Goal: Transaction & Acquisition: Purchase product/service

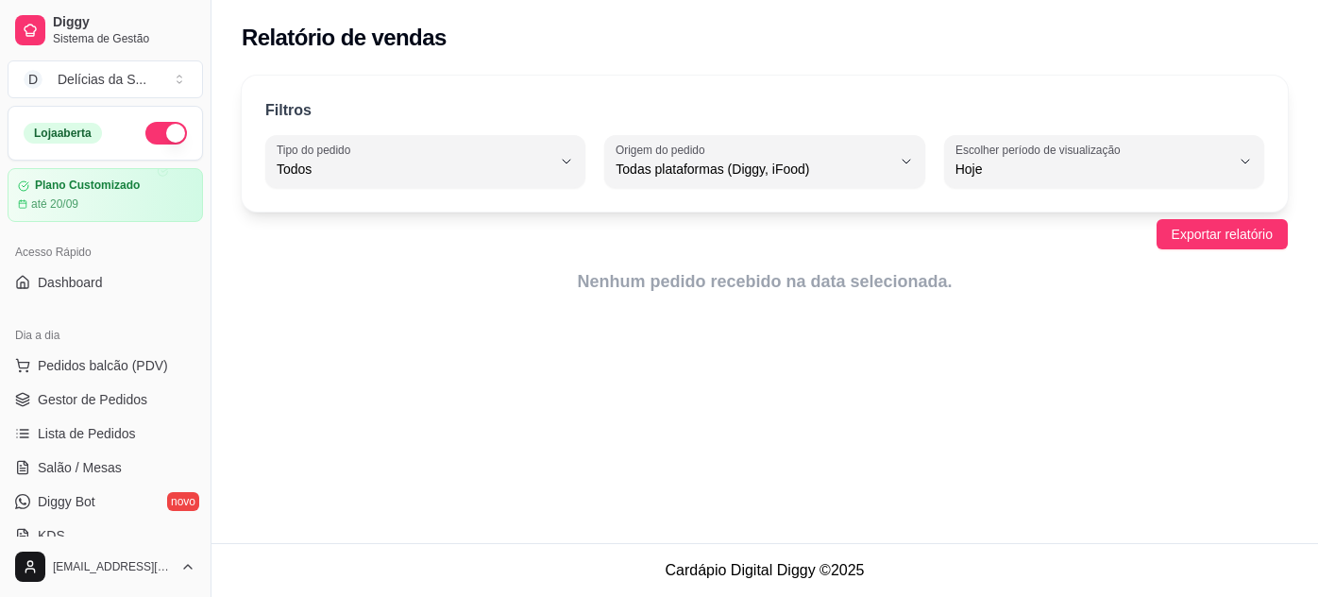
select select "ALL"
select select "0"
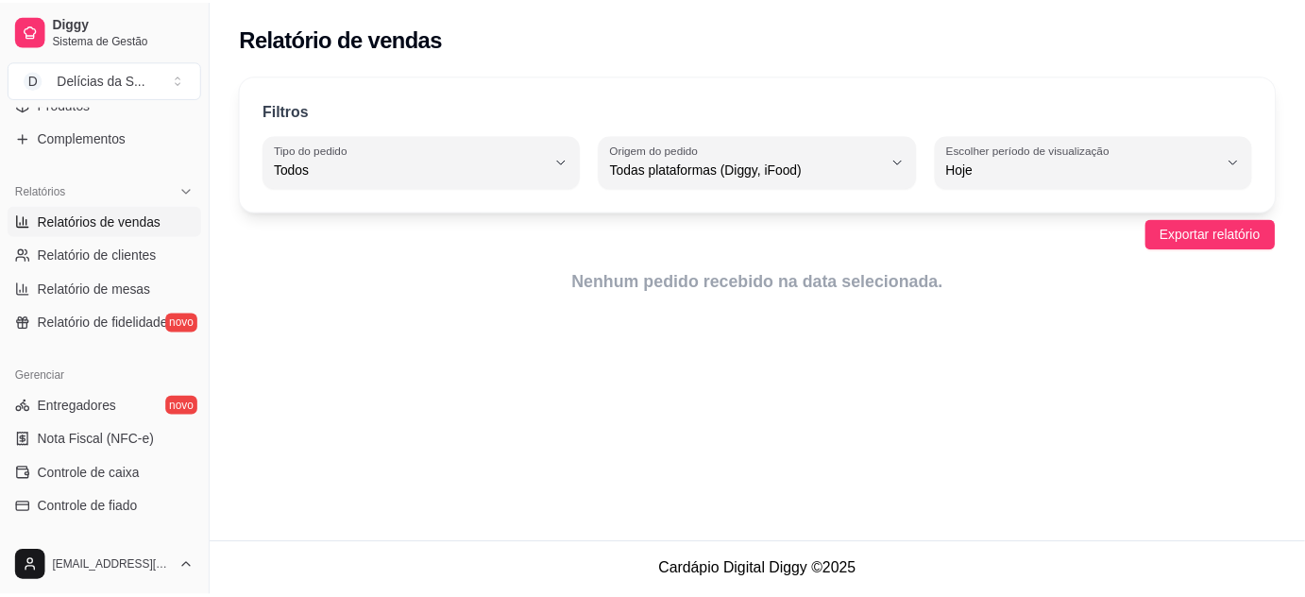
scroll to position [760, 0]
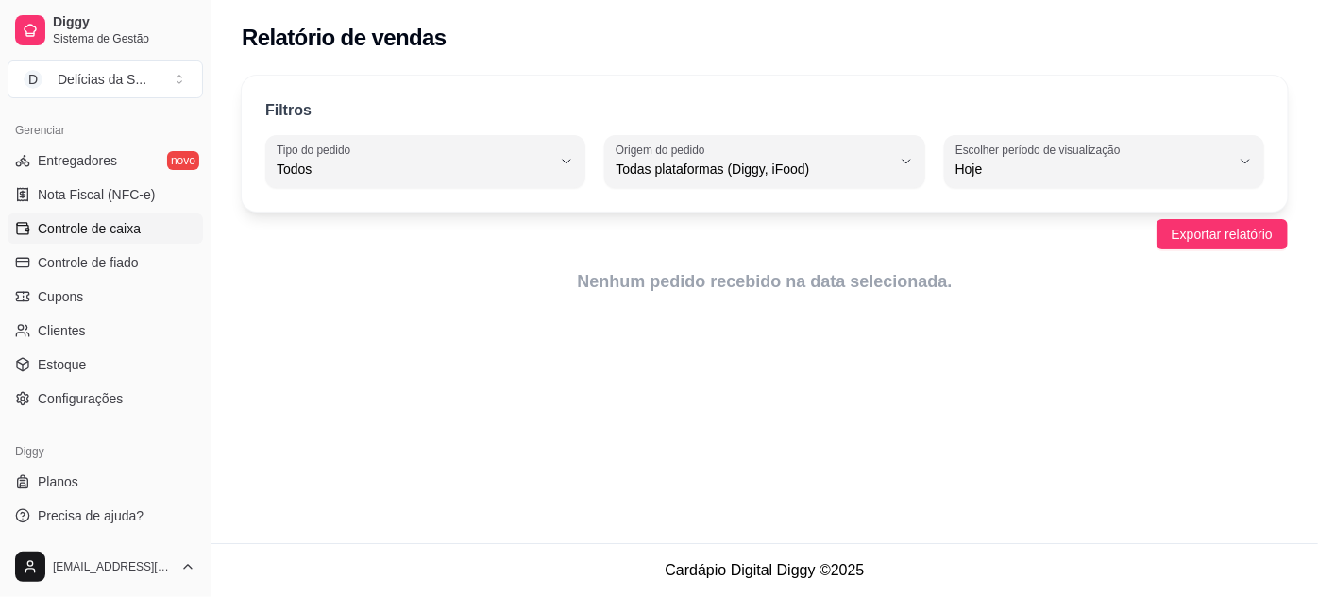
click at [123, 224] on span "Controle de caixa" at bounding box center [89, 228] width 103 height 19
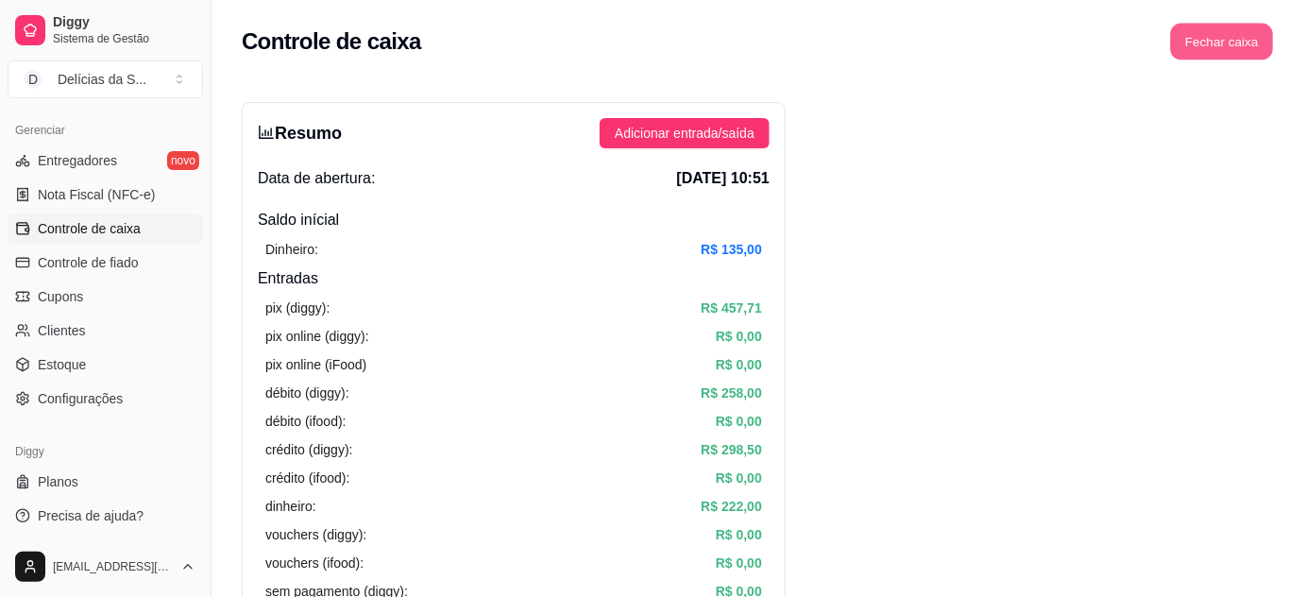
click at [1203, 41] on button "Fechar caixa" at bounding box center [1222, 42] width 103 height 37
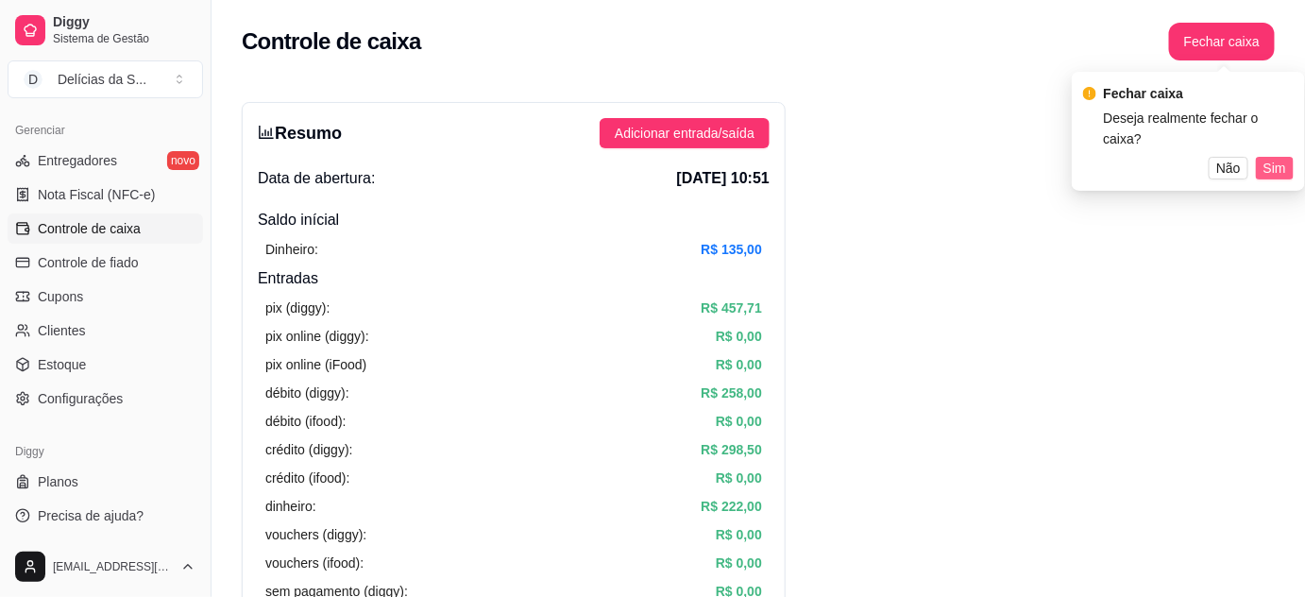
click at [1276, 158] on span "Sim" at bounding box center [1274, 168] width 23 height 21
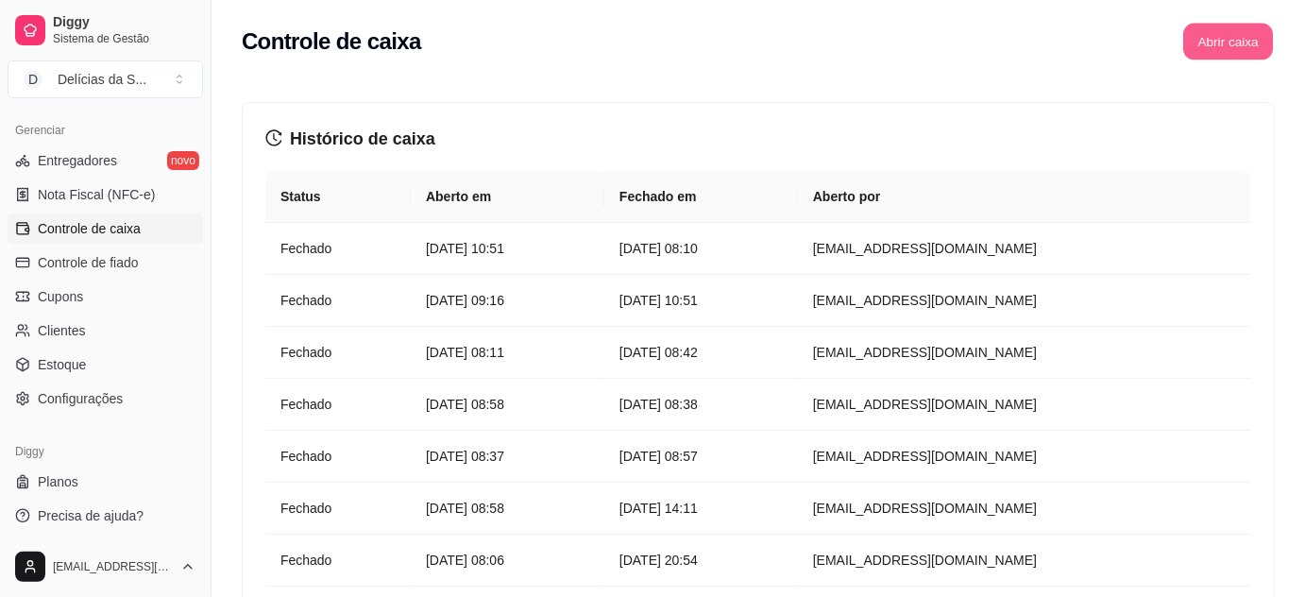
click at [1228, 45] on button "Abrir caixa" at bounding box center [1228, 42] width 90 height 37
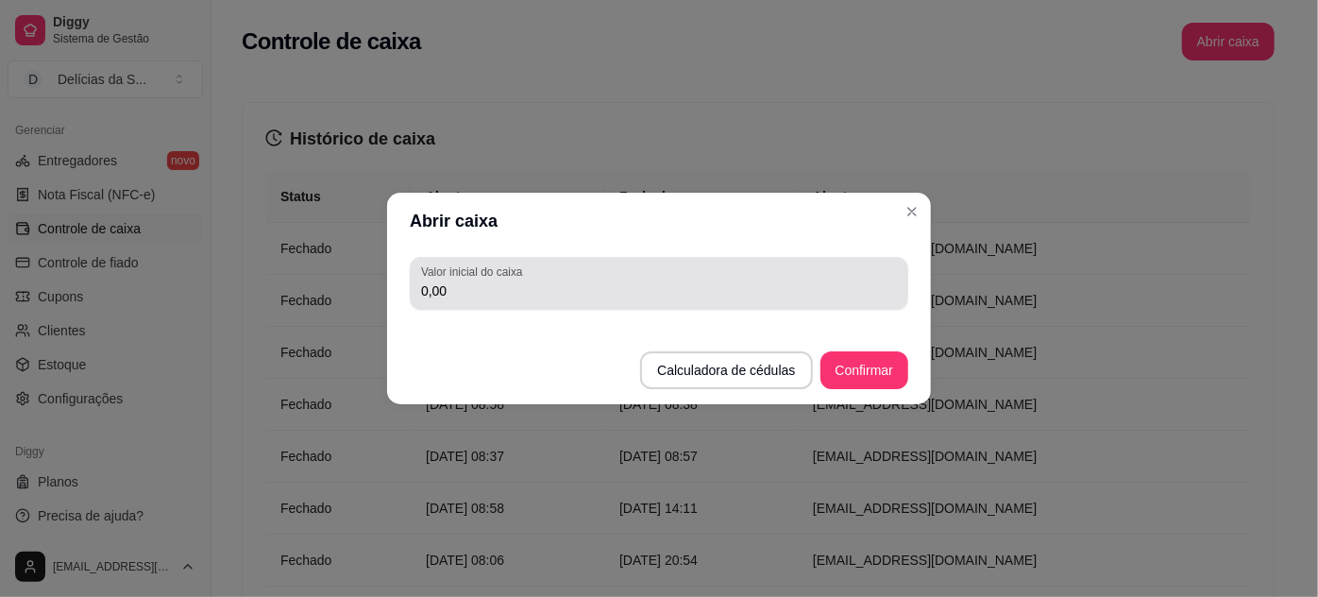
click at [728, 294] on input "0,00" at bounding box center [659, 290] width 476 height 19
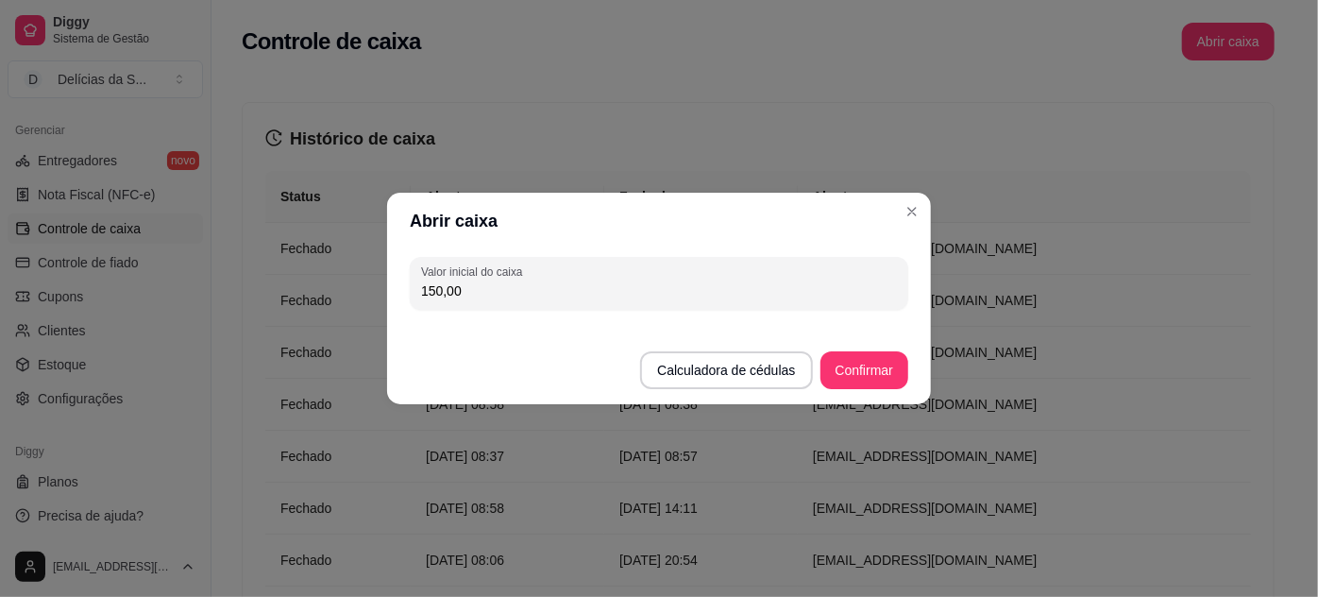
type input "150,00"
click at [890, 361] on button "Confirmar" at bounding box center [864, 370] width 86 height 37
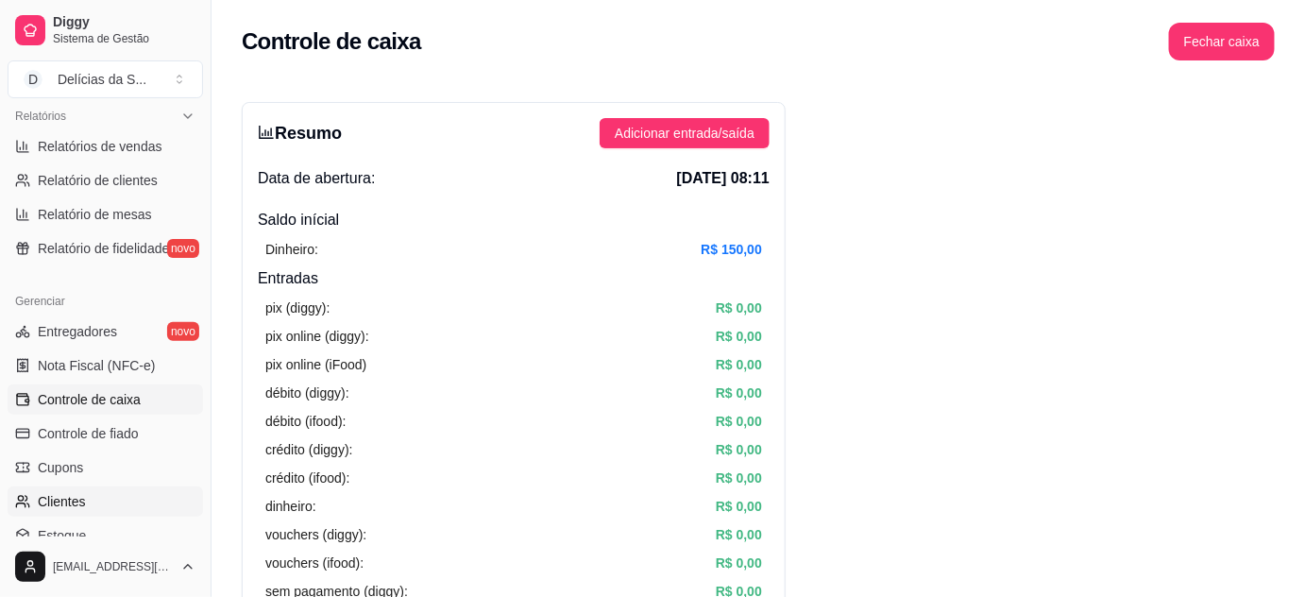
scroll to position [417, 0]
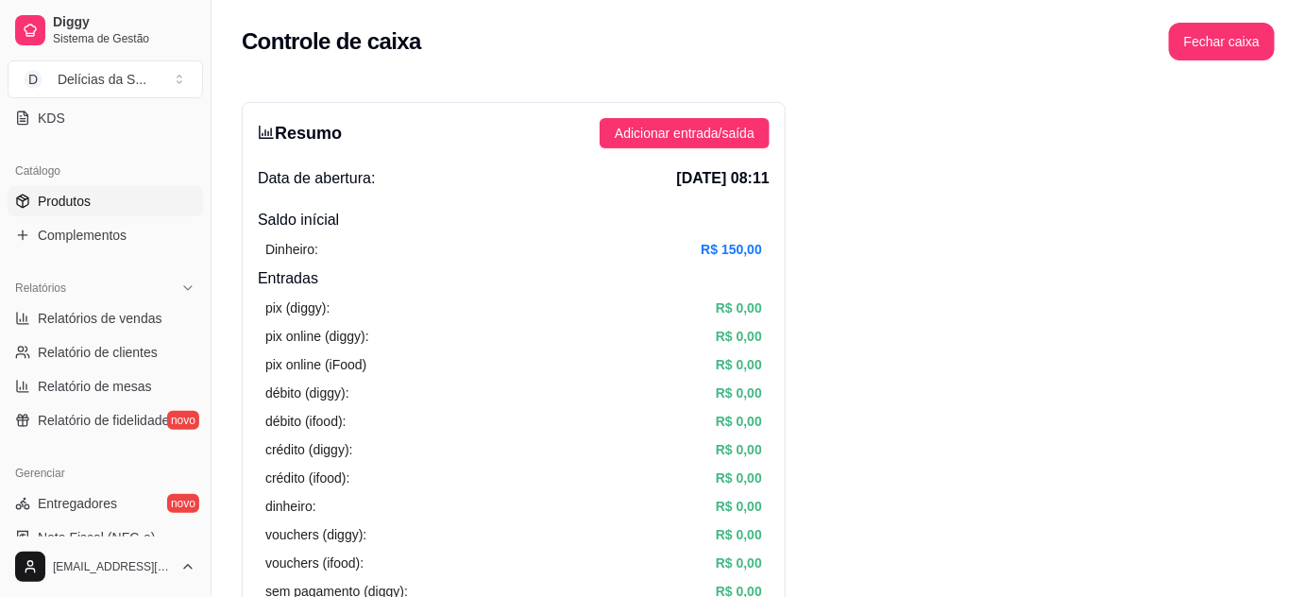
click at [71, 197] on span "Produtos" at bounding box center [64, 201] width 53 height 19
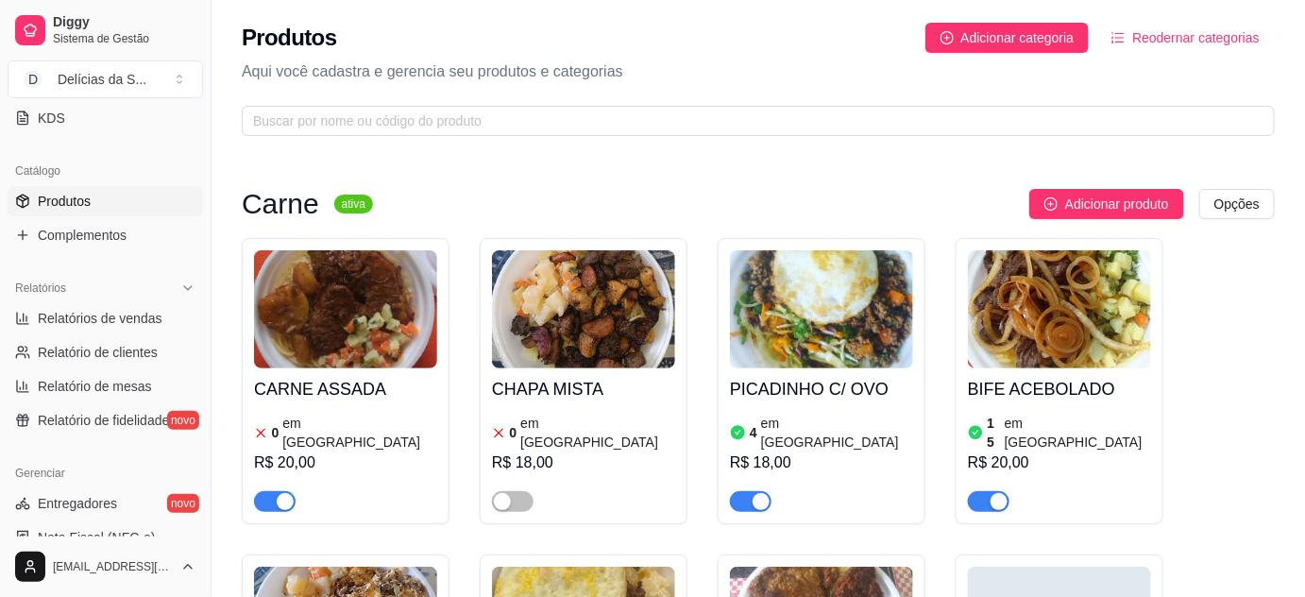
click at [314, 307] on img at bounding box center [345, 309] width 183 height 118
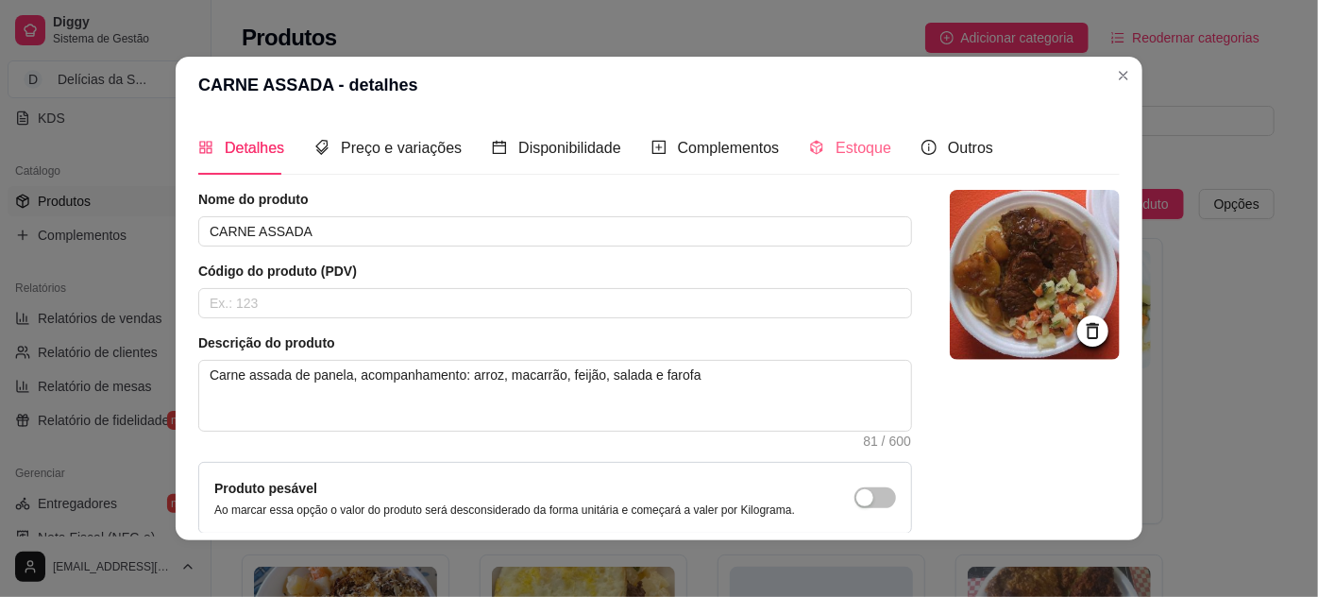
click at [848, 165] on div "Estoque" at bounding box center [850, 148] width 82 height 54
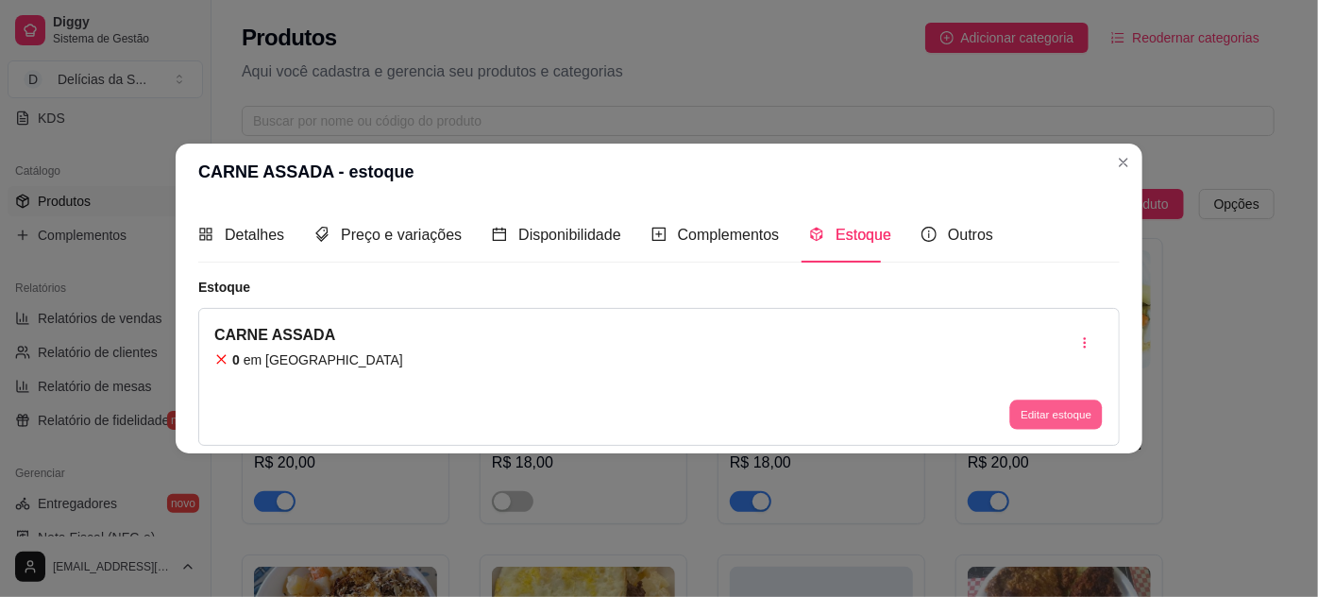
click at [1032, 412] on button "Editar estoque" at bounding box center [1055, 413] width 93 height 29
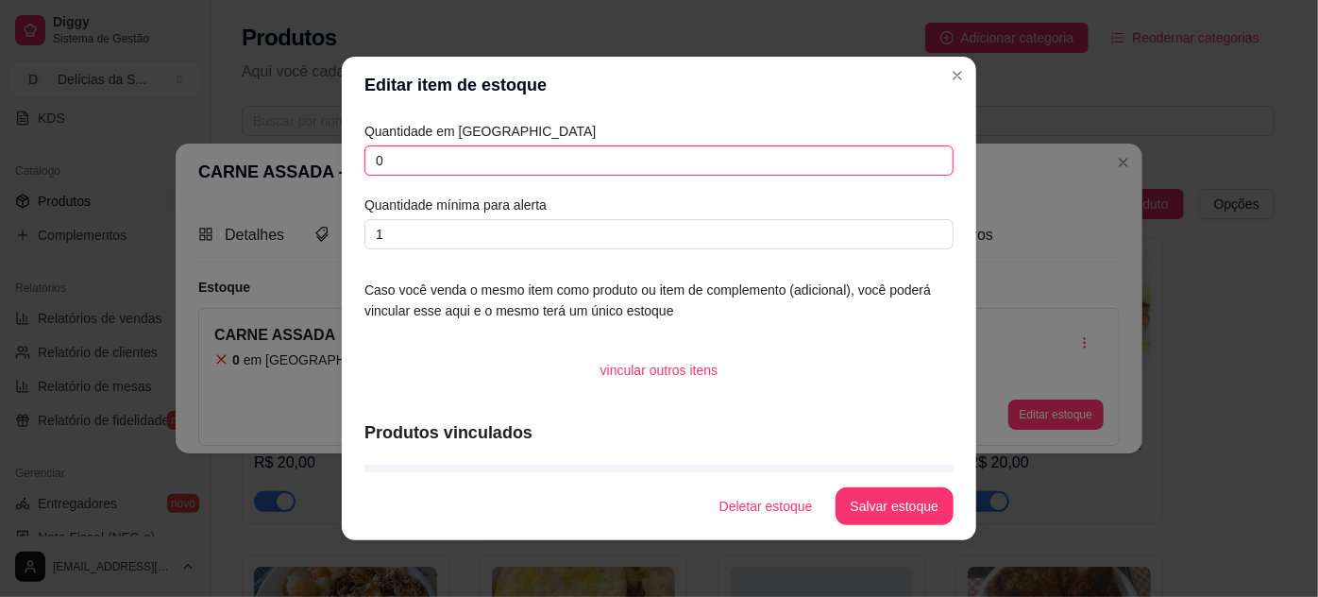
click at [658, 158] on input "0" at bounding box center [658, 160] width 589 height 30
type input "020"
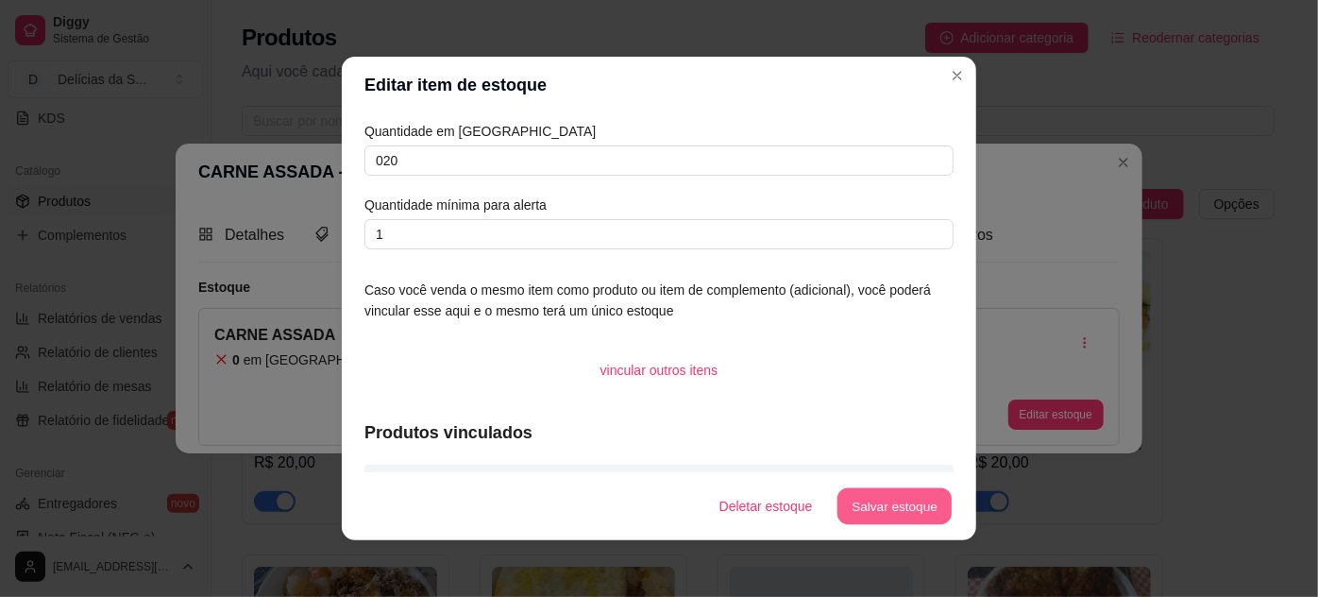
click at [902, 495] on button "Salvar estoque" at bounding box center [893, 506] width 115 height 37
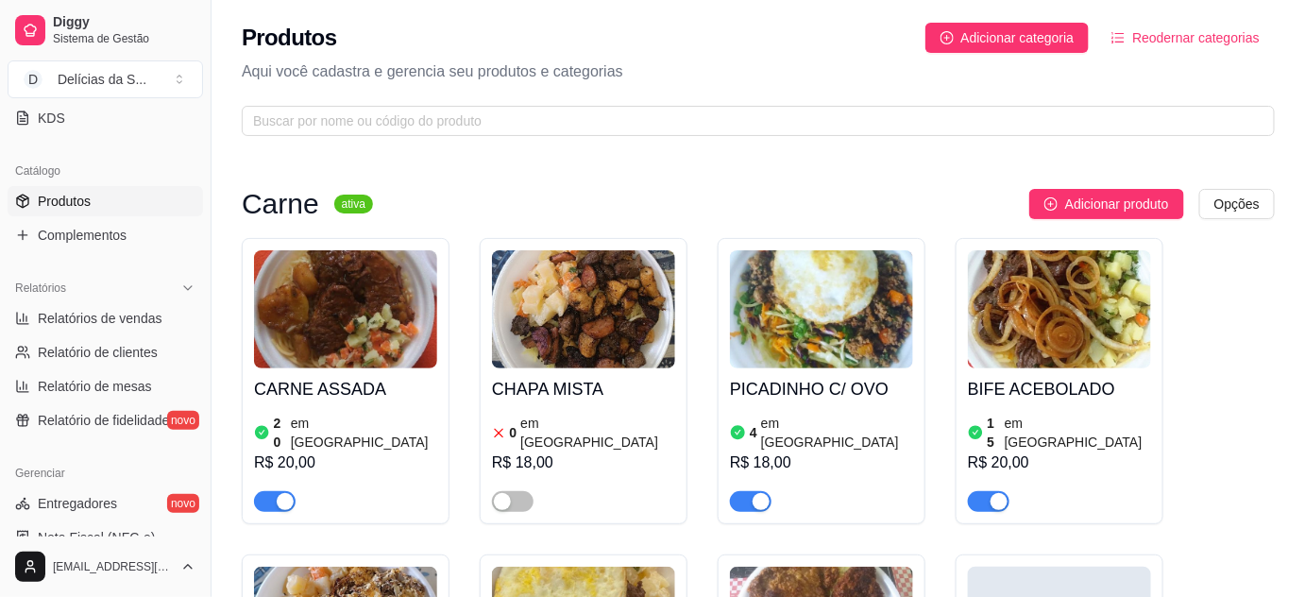
click at [794, 346] on img at bounding box center [821, 309] width 183 height 118
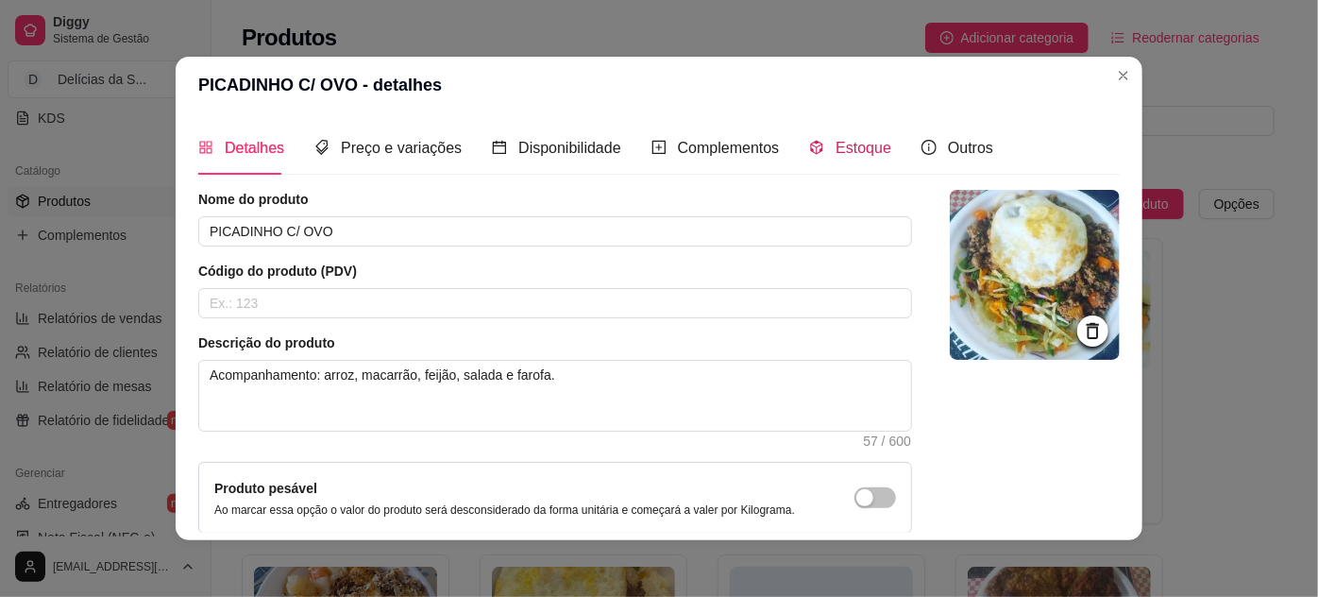
click at [841, 147] on span "Estoque" at bounding box center [863, 148] width 56 height 16
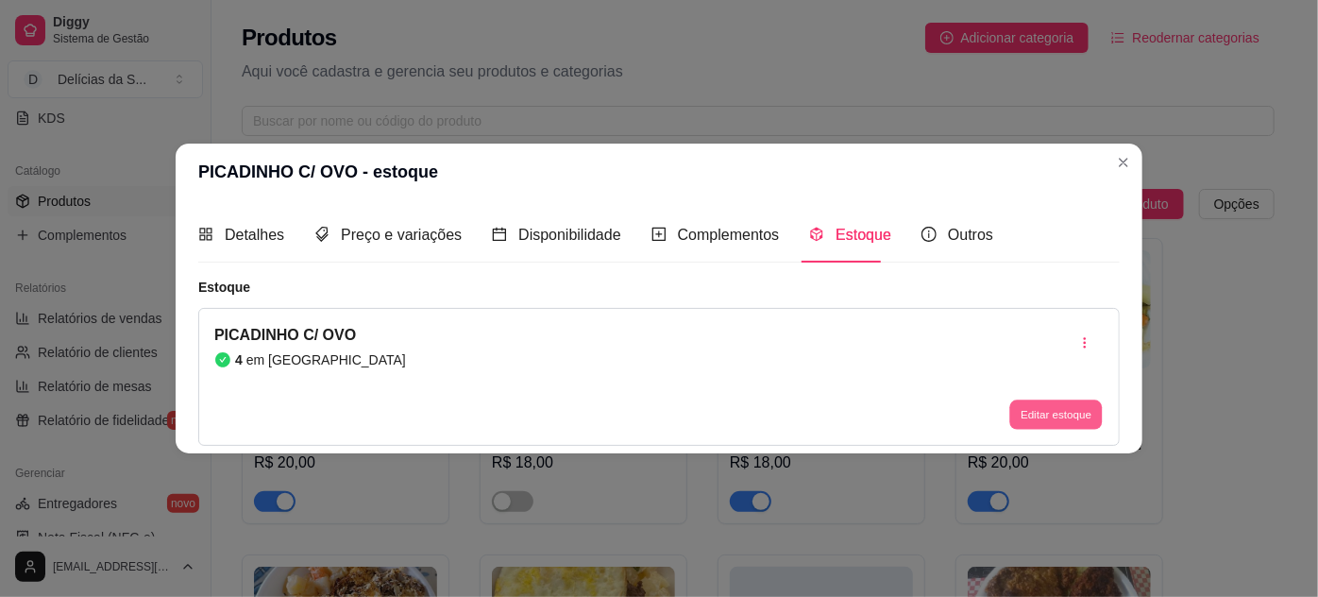
click at [1048, 409] on button "Editar estoque" at bounding box center [1055, 413] width 93 height 29
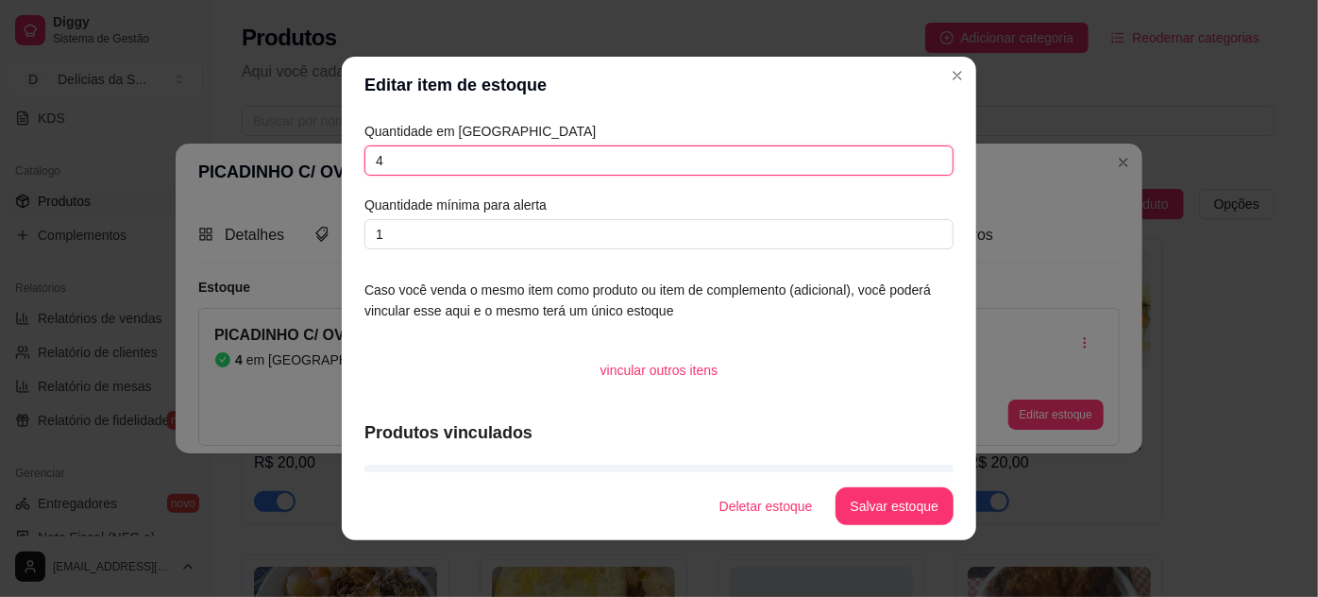
click at [882, 168] on input "4" at bounding box center [658, 160] width 589 height 30
type input "8"
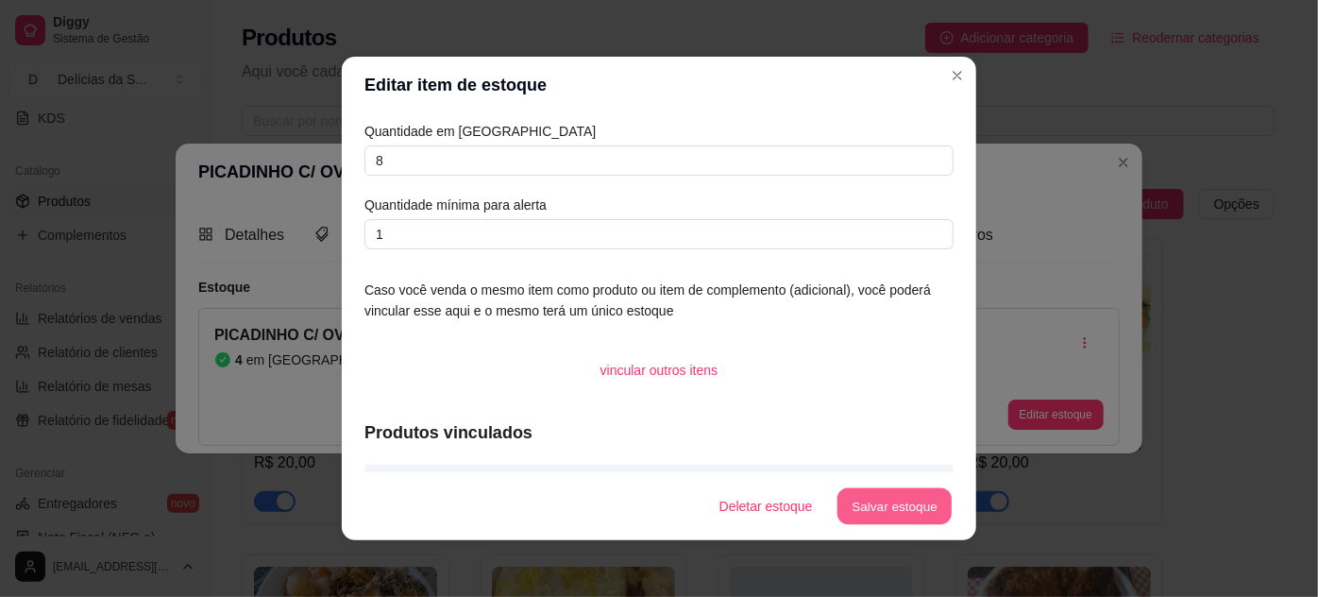
click at [919, 512] on button "Salvar estoque" at bounding box center [893, 506] width 115 height 37
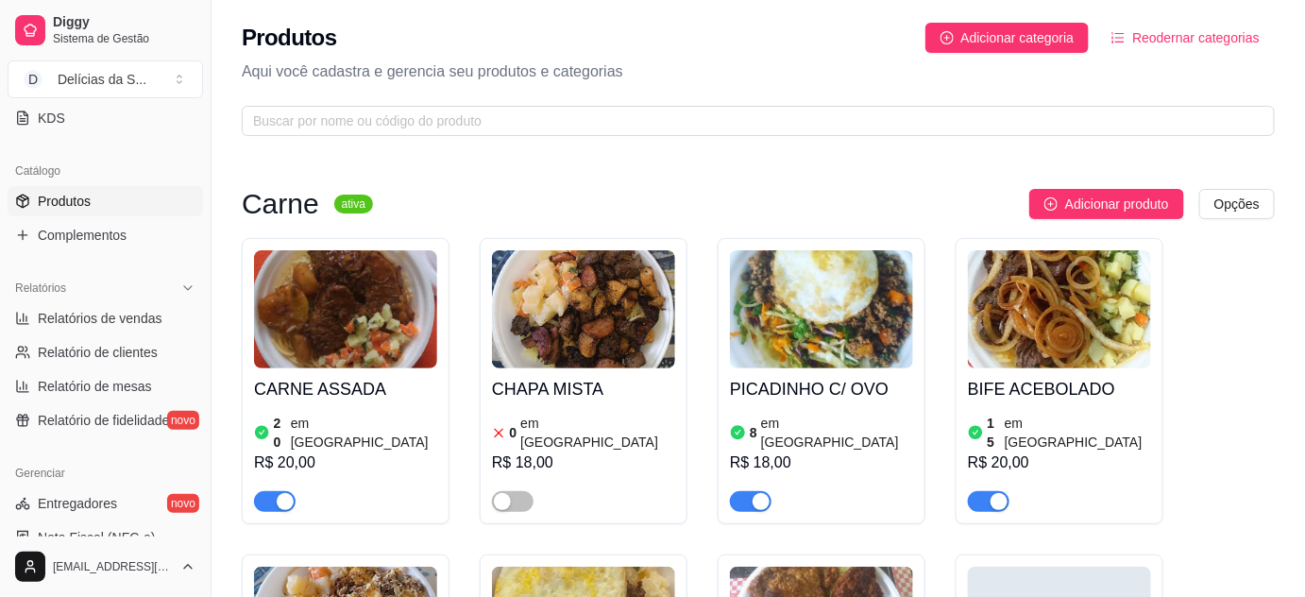
click at [1051, 351] on img at bounding box center [1059, 309] width 183 height 118
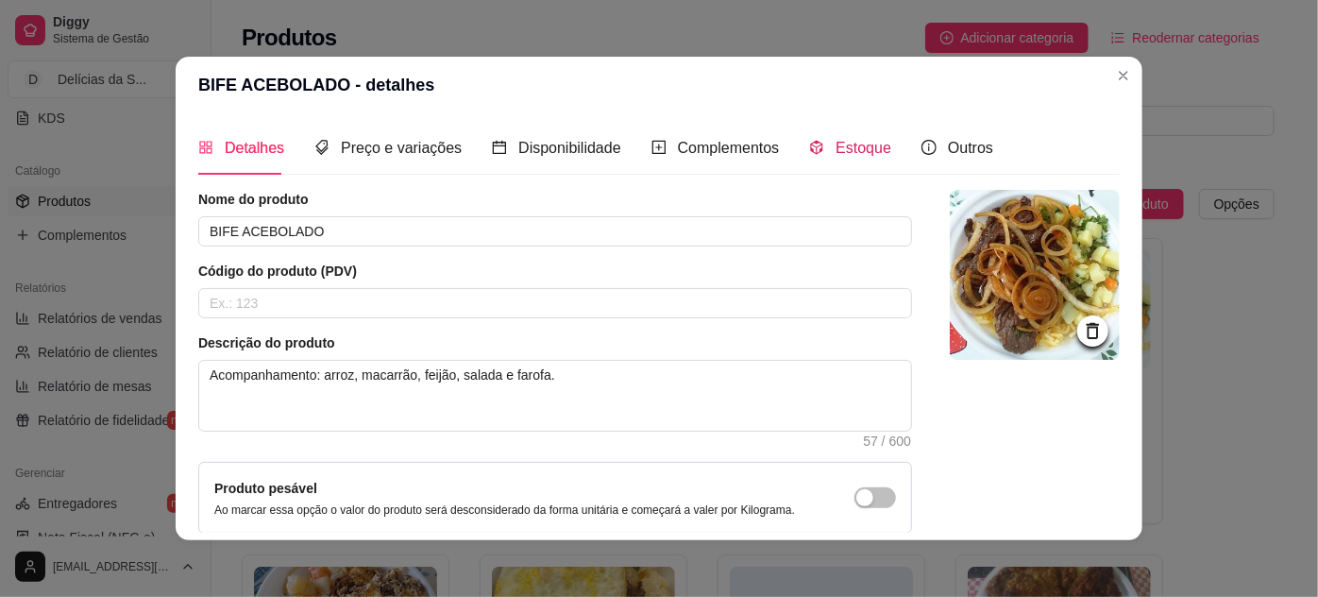
click at [837, 151] on span "Estoque" at bounding box center [863, 148] width 56 height 16
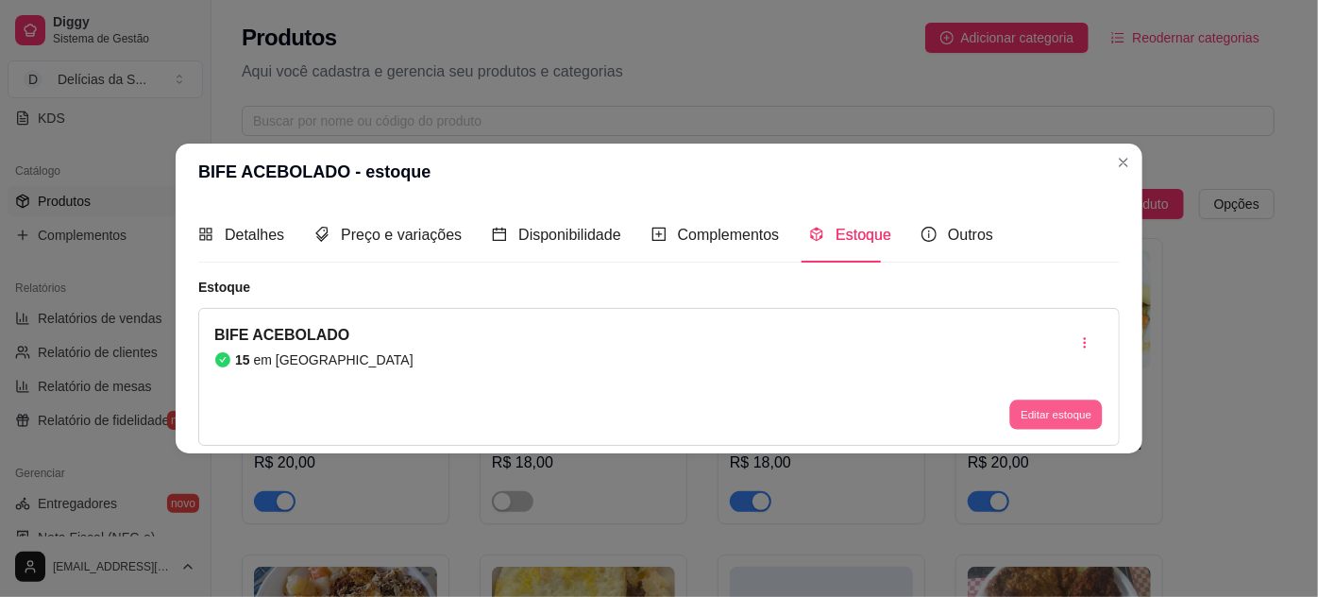
click at [1038, 412] on button "Editar estoque" at bounding box center [1055, 413] width 93 height 29
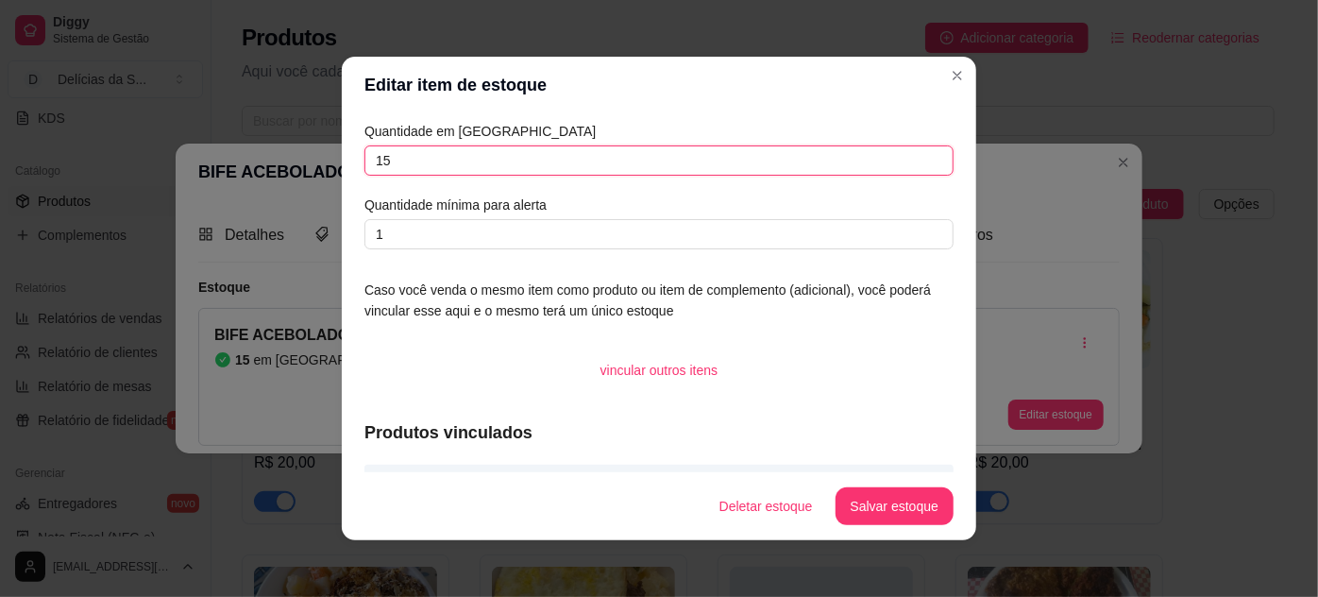
click at [668, 160] on input "15" at bounding box center [658, 160] width 589 height 30
type input "1"
type input "30"
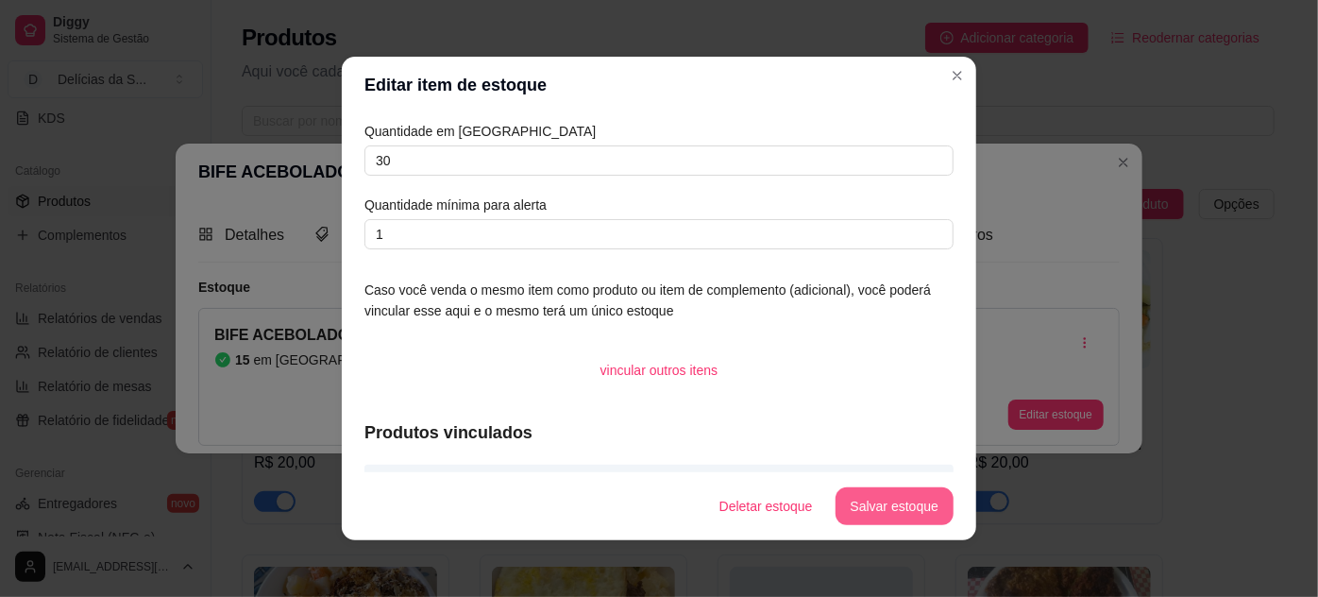
click at [901, 507] on button "Salvar estoque" at bounding box center [894, 506] width 118 height 38
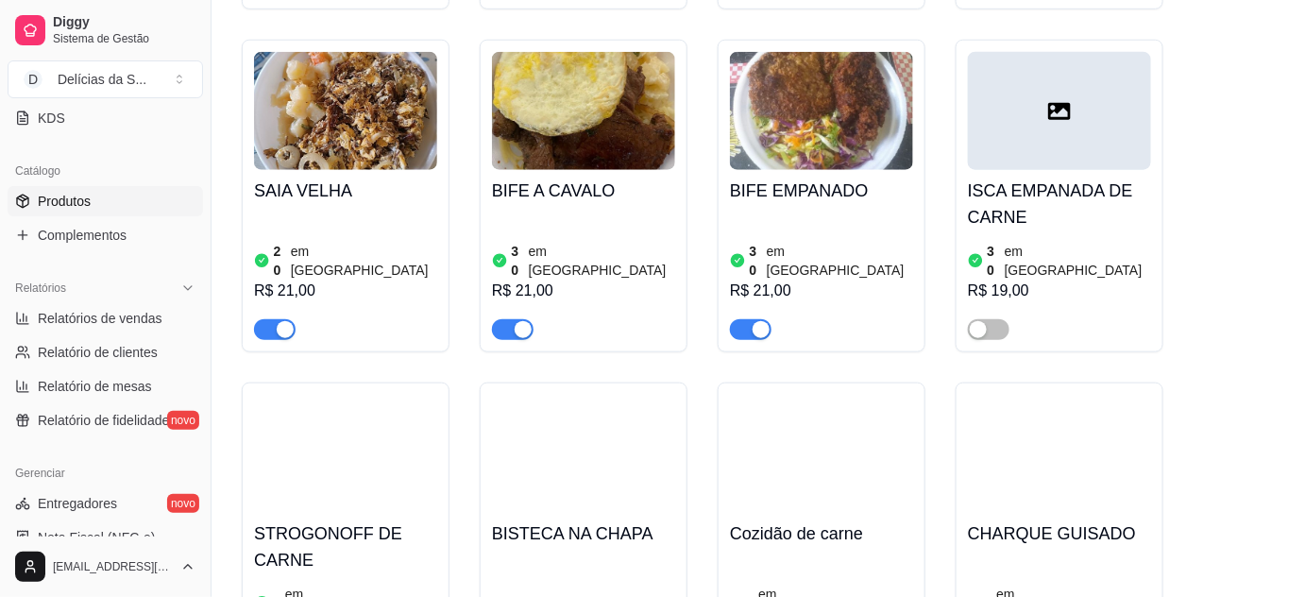
scroll to position [686, 0]
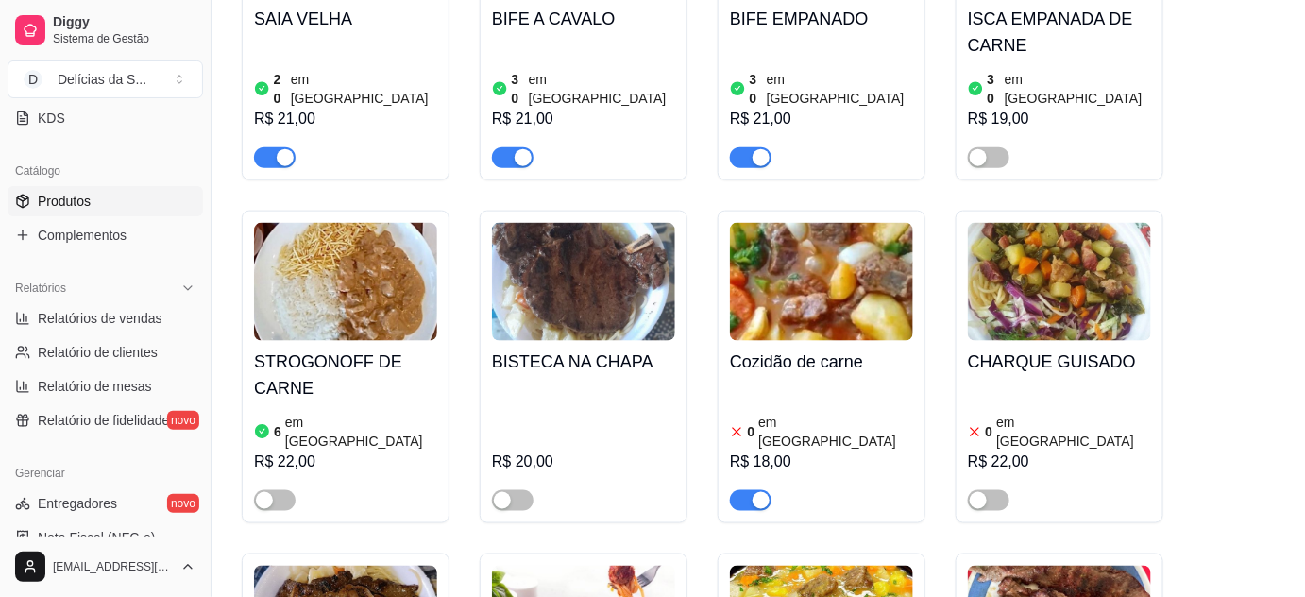
click at [746, 490] on span "button" at bounding box center [751, 500] width 42 height 21
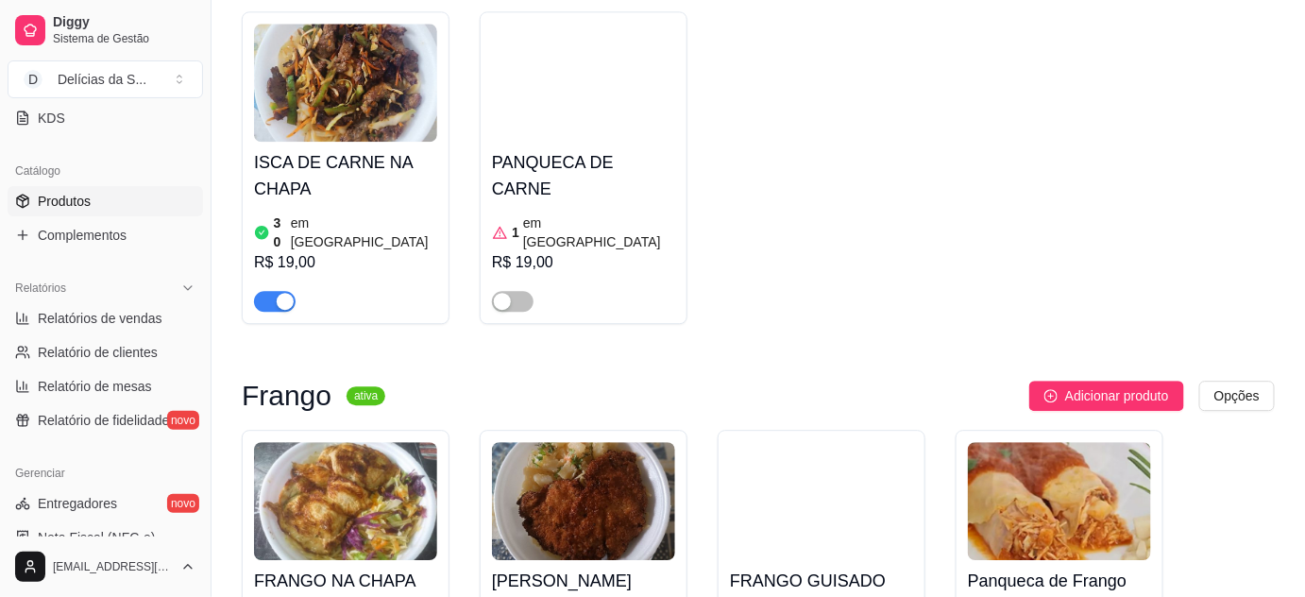
scroll to position [1716, 0]
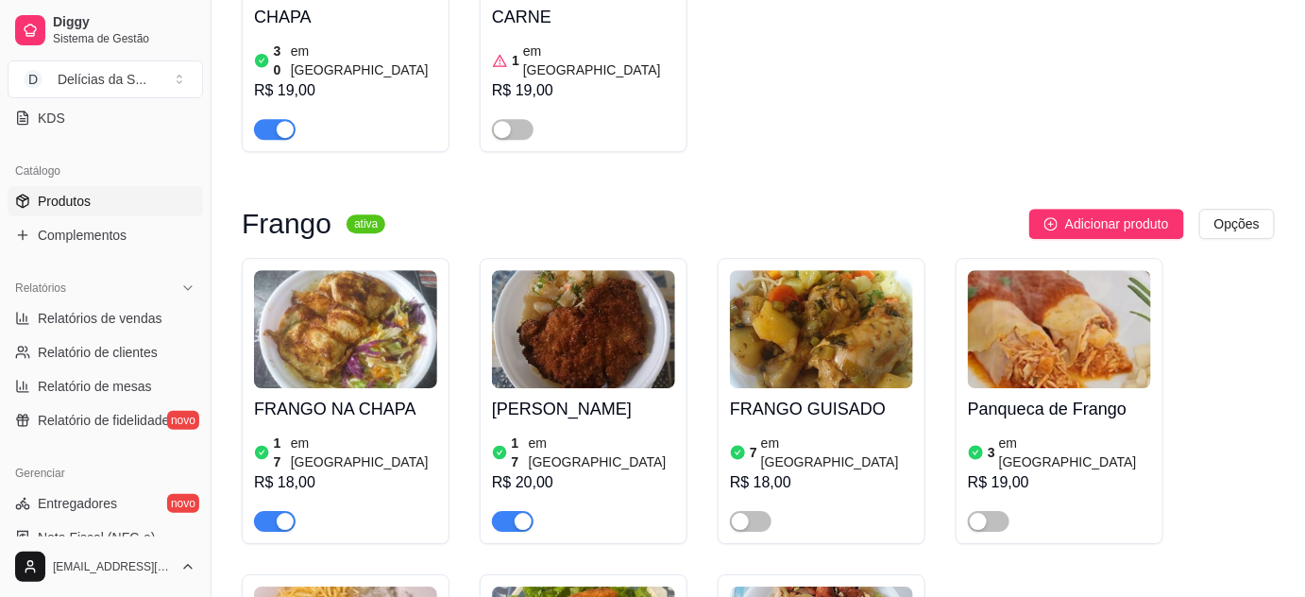
click at [364, 270] on img at bounding box center [345, 329] width 183 height 118
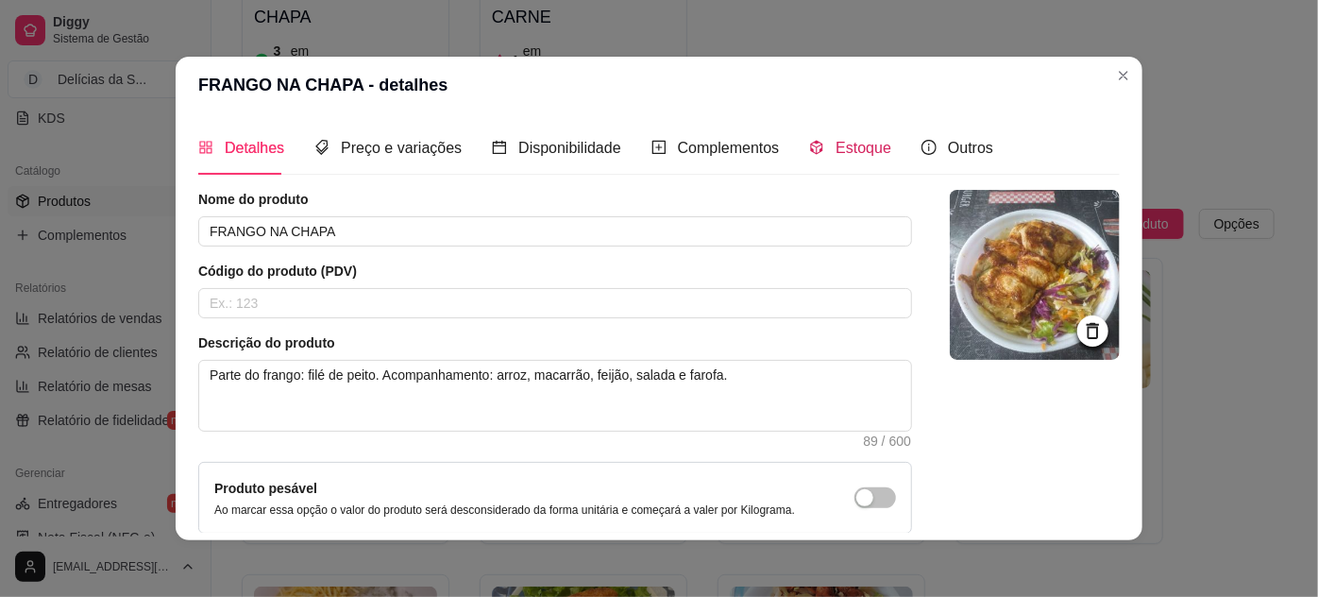
click at [843, 141] on span "Estoque" at bounding box center [863, 148] width 56 height 16
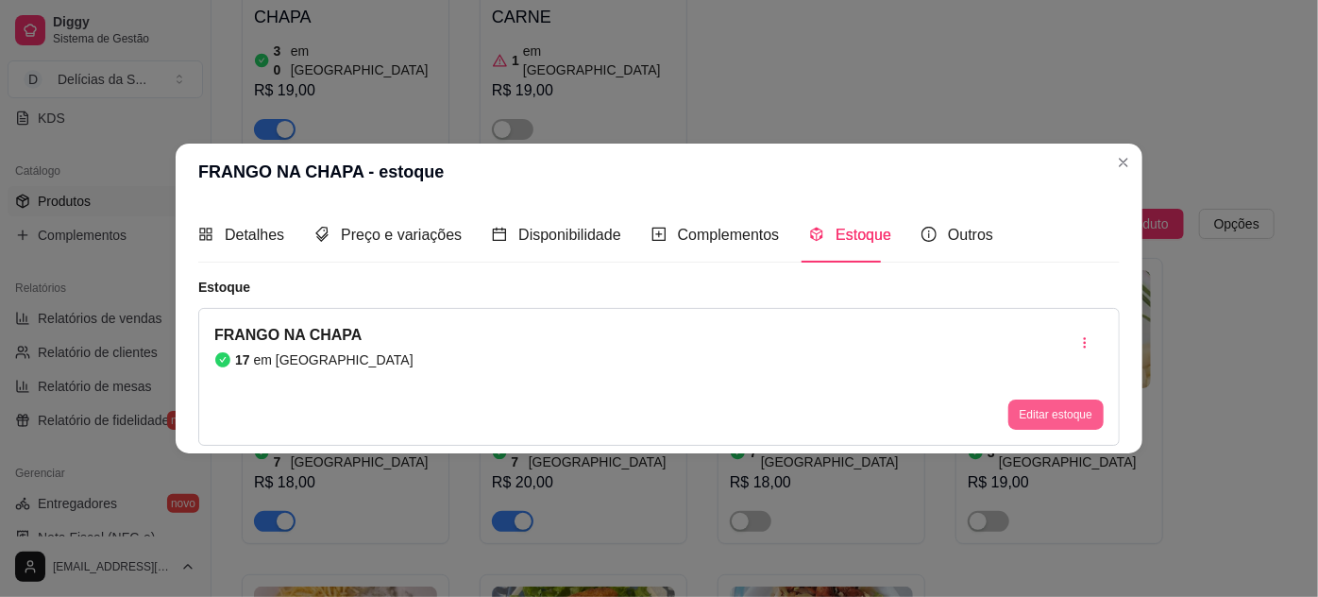
click at [1027, 412] on button "Editar estoque" at bounding box center [1055, 414] width 95 height 30
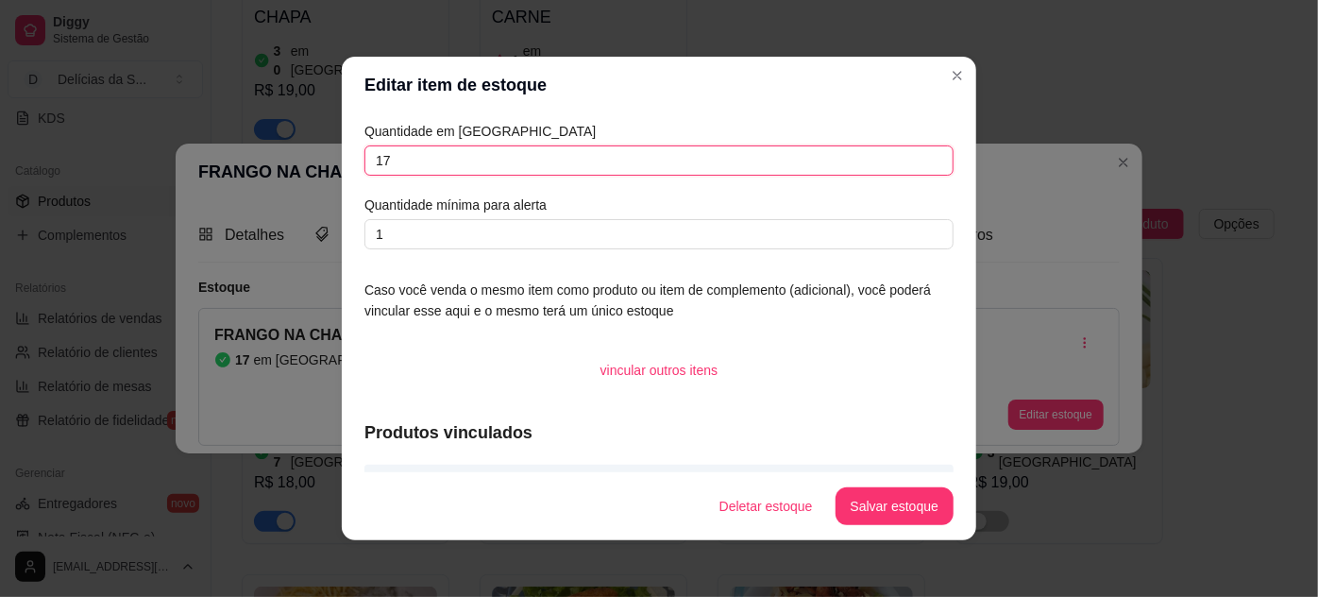
click at [856, 161] on input "17" at bounding box center [658, 160] width 589 height 30
type input "1"
type input "30"
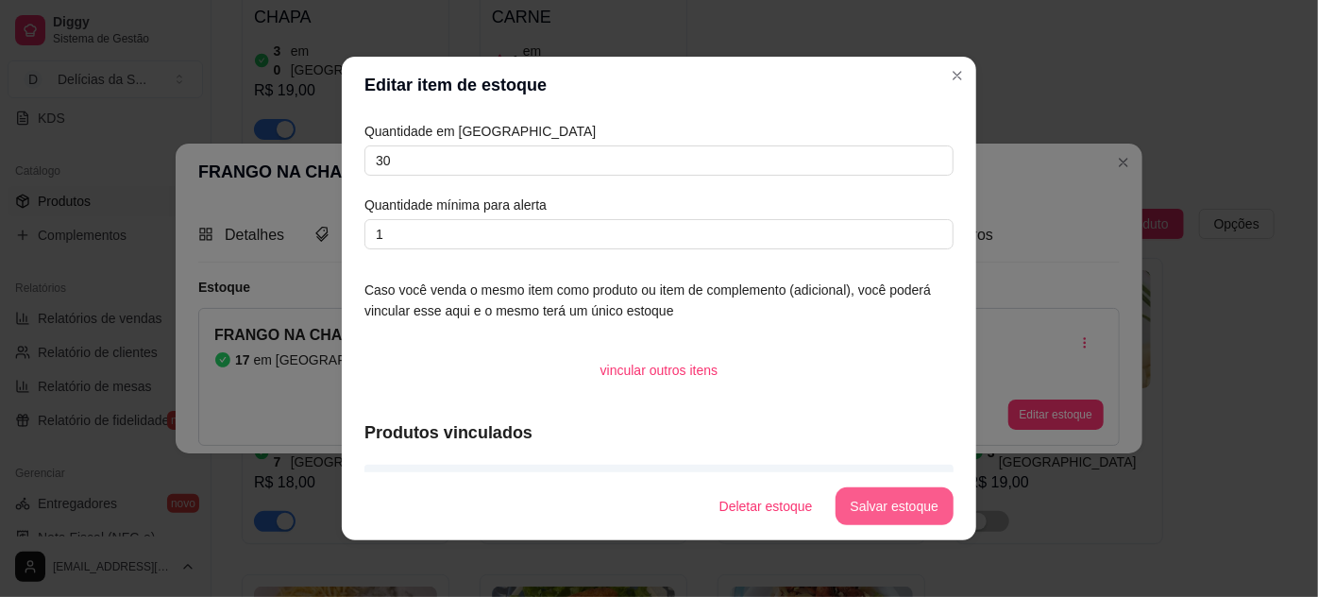
click at [903, 498] on button "Salvar estoque" at bounding box center [894, 506] width 118 height 38
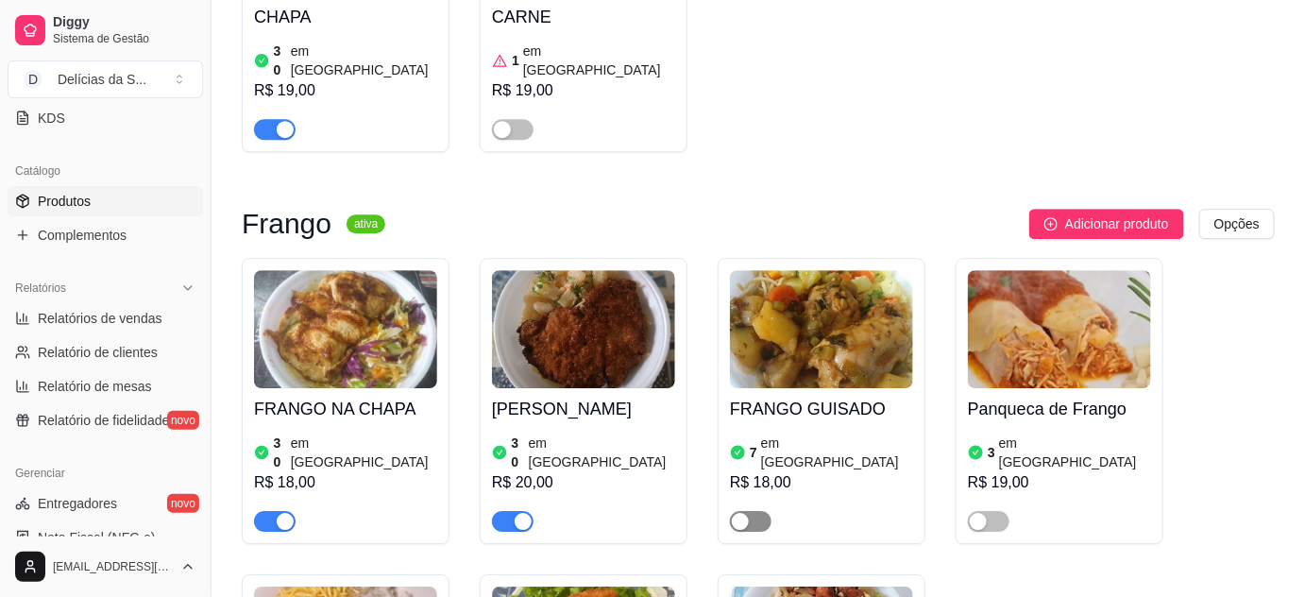
click at [752, 511] on span "button" at bounding box center [751, 521] width 42 height 21
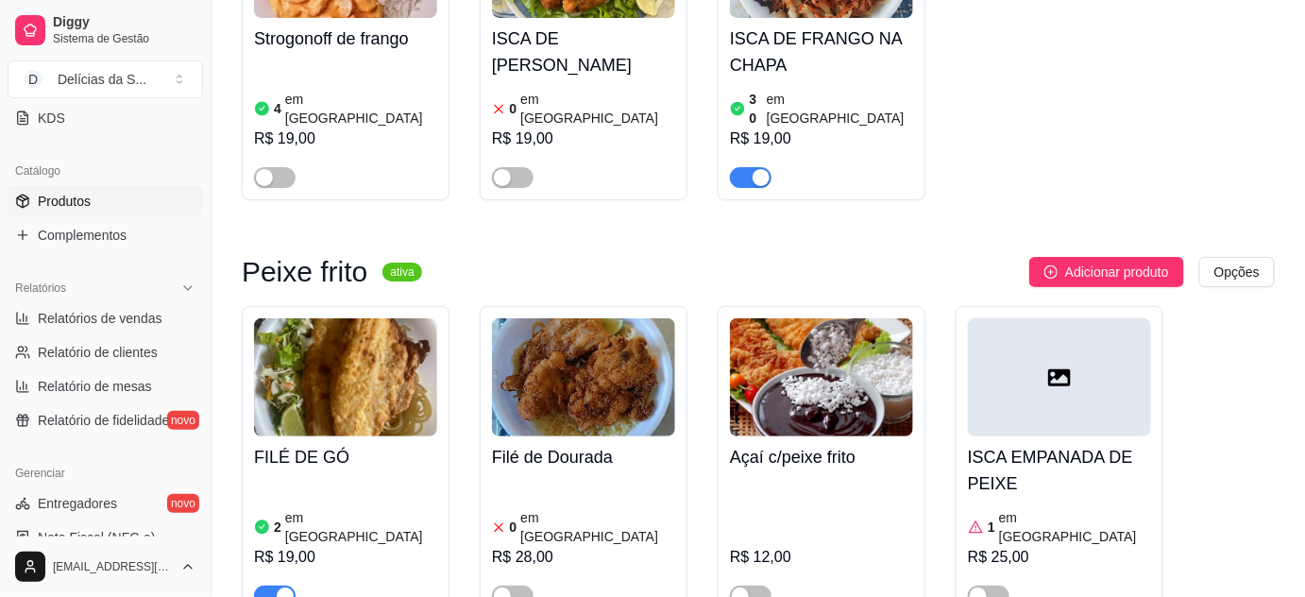
scroll to position [2574, 0]
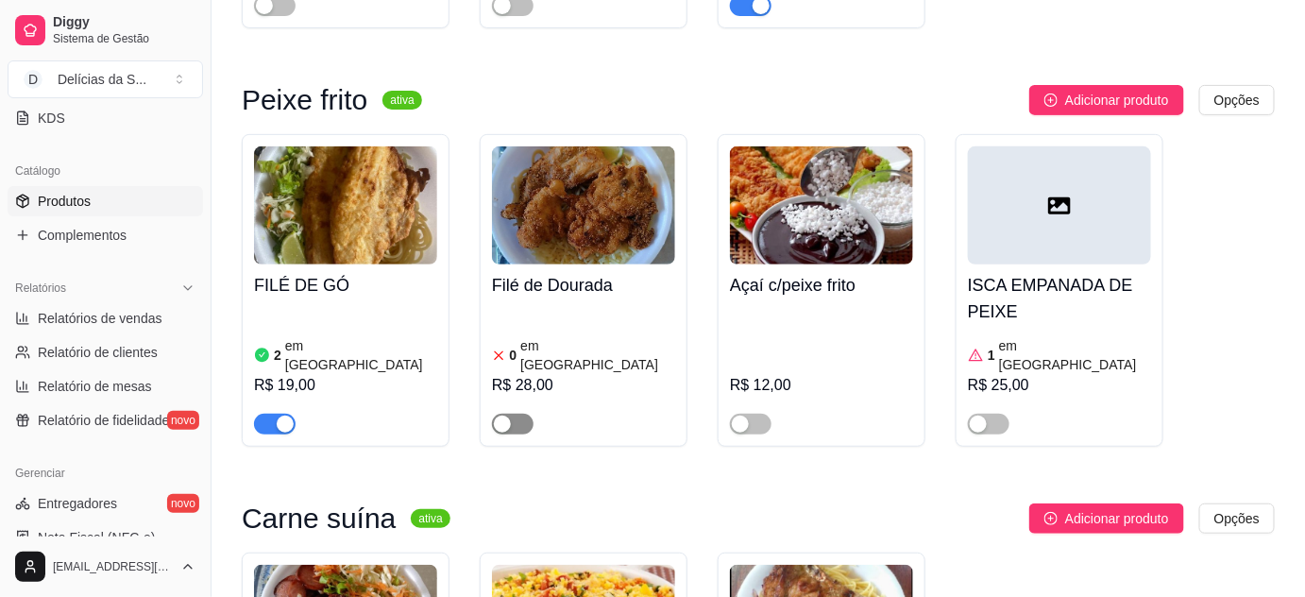
click at [518, 413] on span "button" at bounding box center [513, 423] width 42 height 21
click at [577, 146] on img at bounding box center [583, 205] width 183 height 118
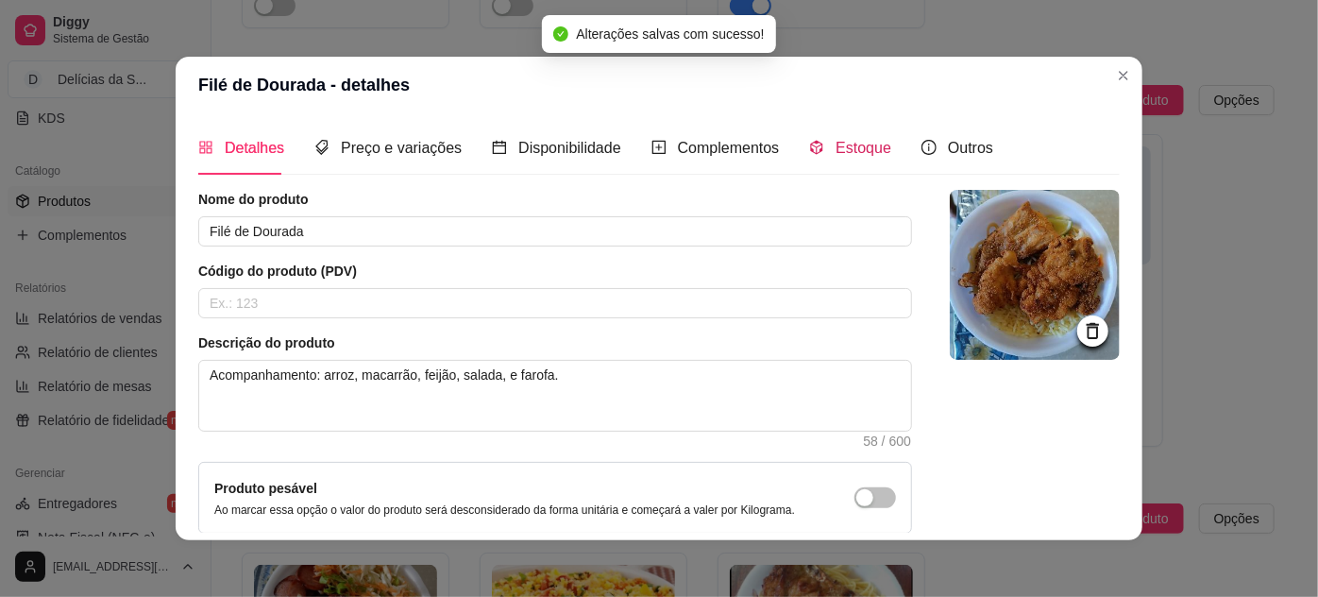
click at [835, 141] on span "Estoque" at bounding box center [863, 148] width 56 height 16
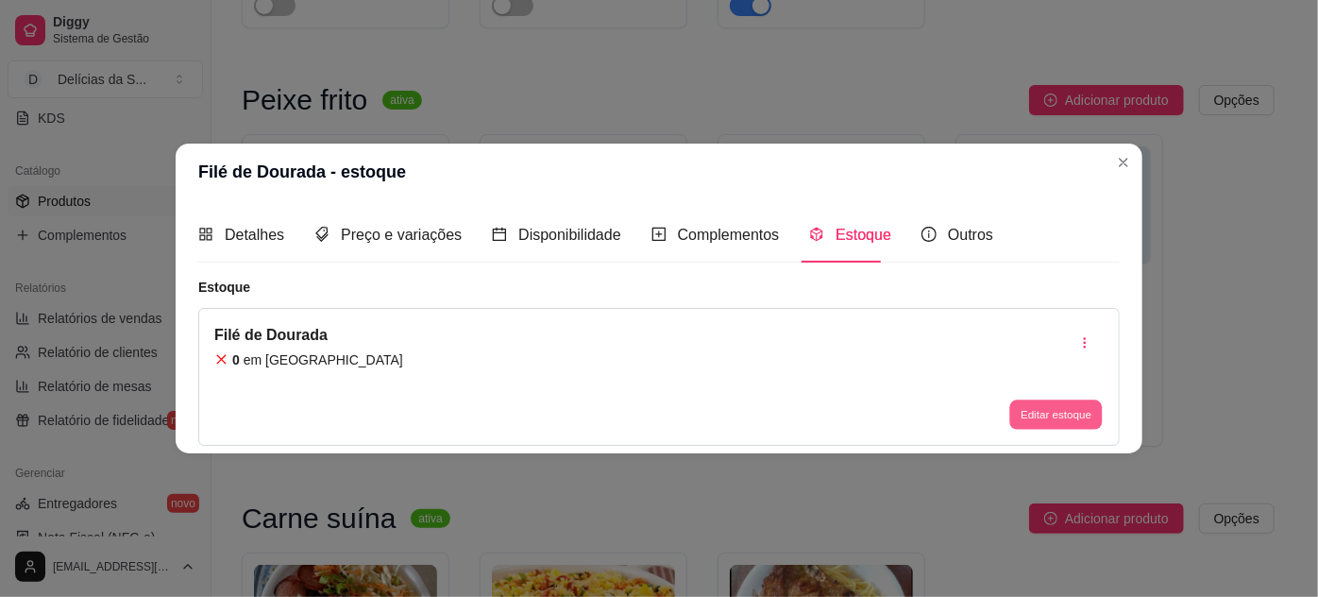
click at [1035, 403] on button "Editar estoque" at bounding box center [1055, 413] width 93 height 29
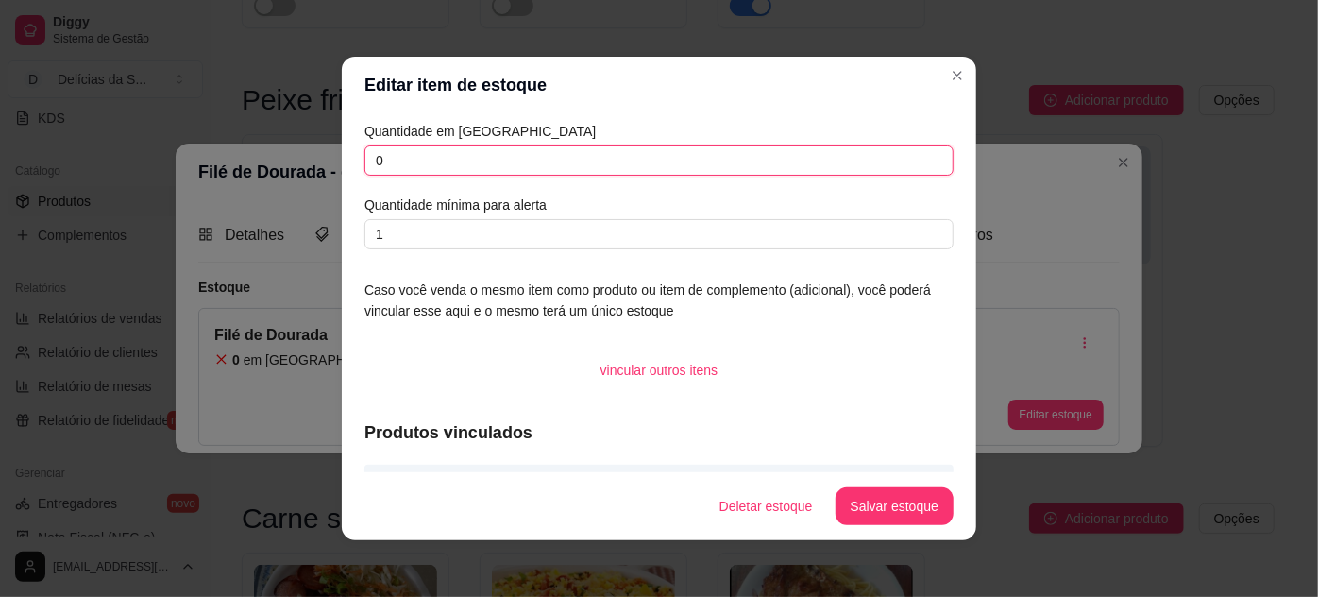
click at [803, 169] on input "0" at bounding box center [658, 160] width 589 height 30
type input "9"
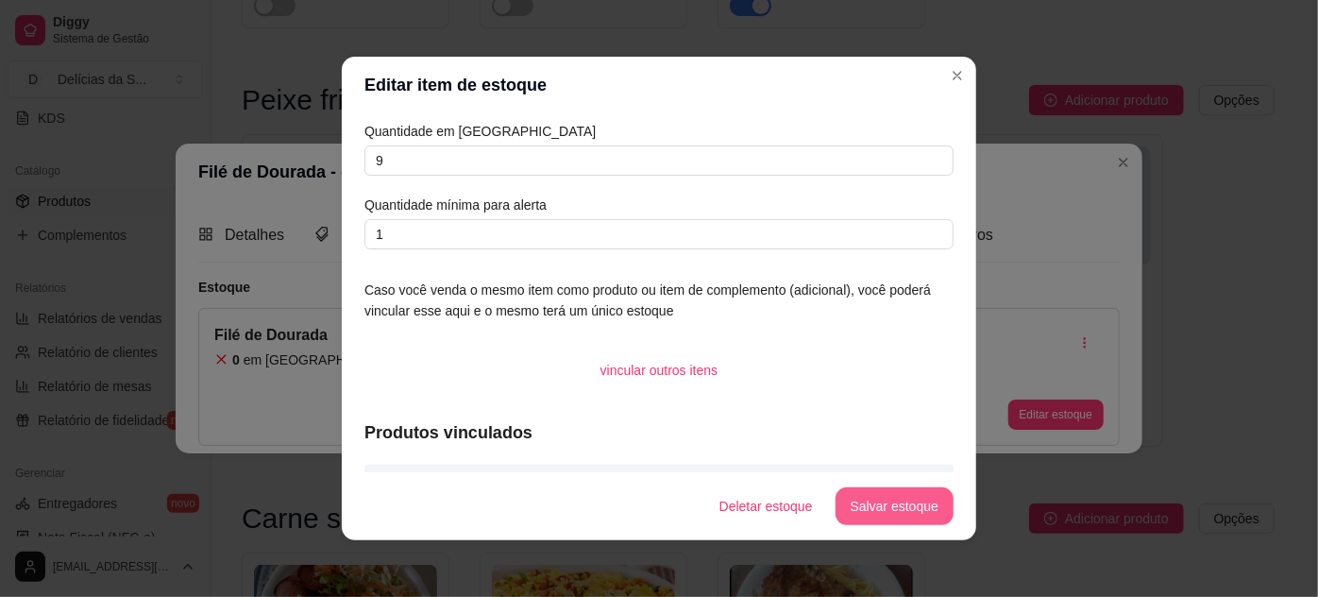
click at [876, 507] on button "Salvar estoque" at bounding box center [894, 506] width 118 height 38
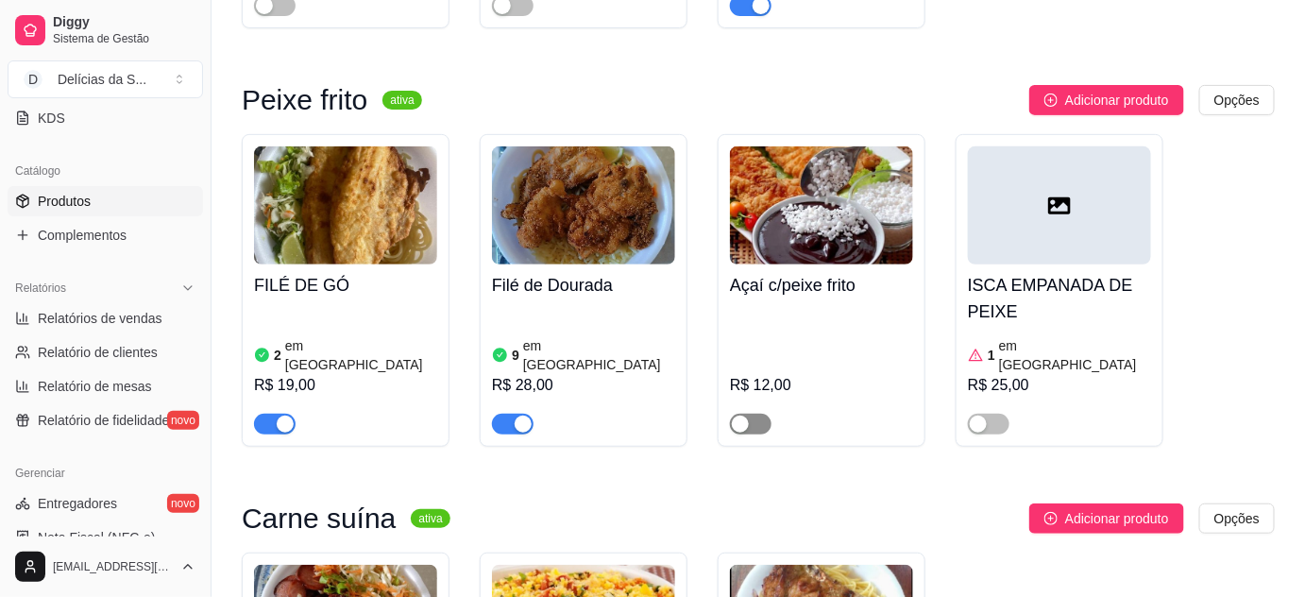
click at [762, 413] on span "button" at bounding box center [751, 423] width 42 height 21
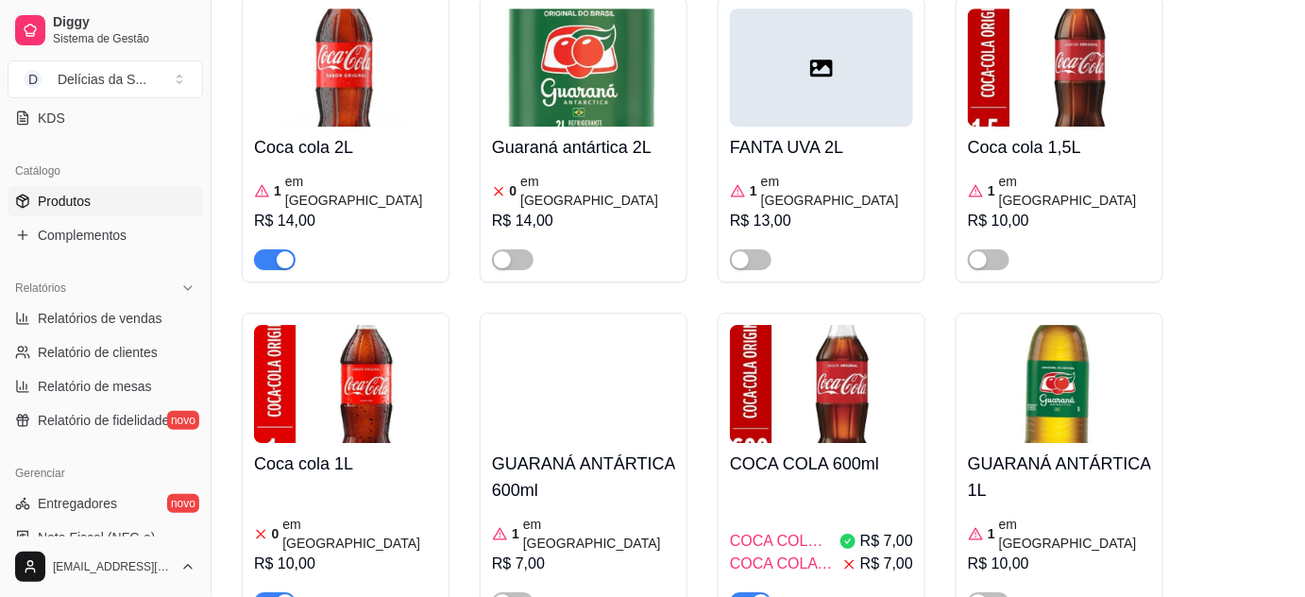
scroll to position [0, 0]
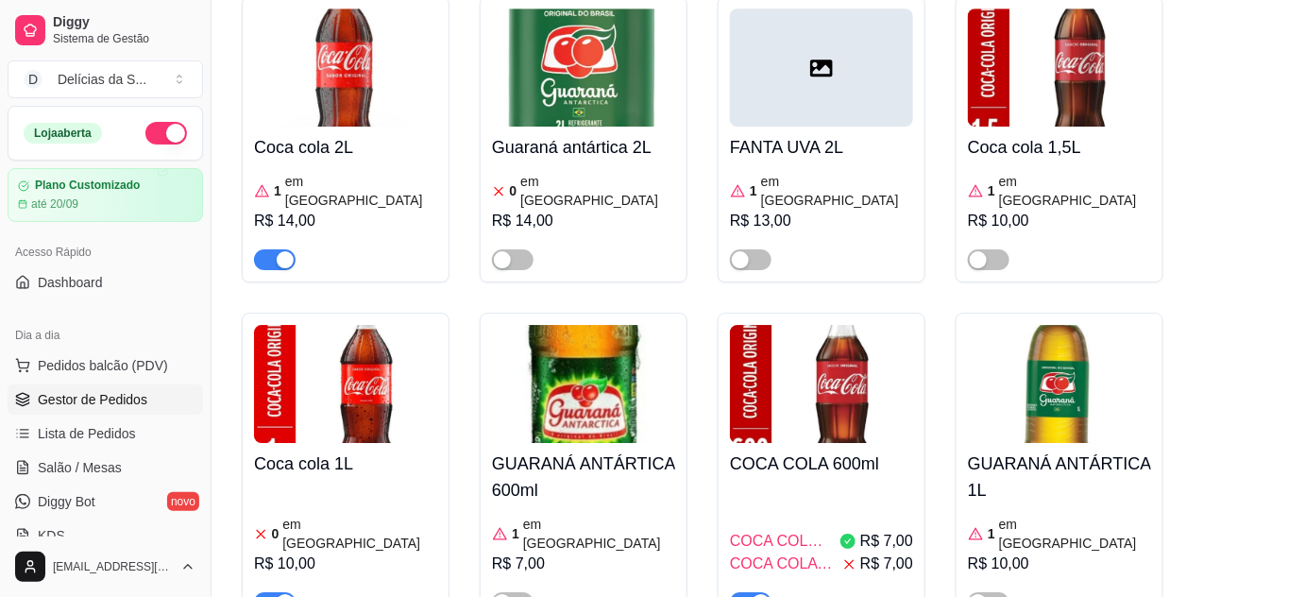
click at [96, 390] on span "Gestor de Pedidos" at bounding box center [93, 399] width 110 height 19
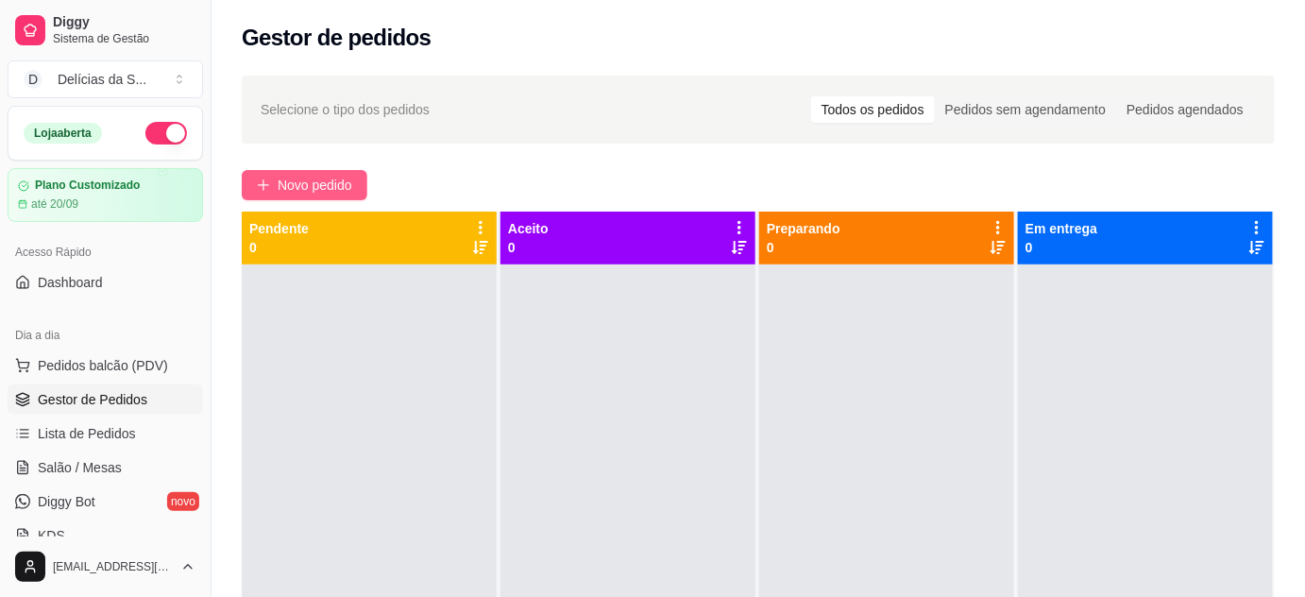
click at [332, 191] on span "Novo pedido" at bounding box center [315, 185] width 75 height 21
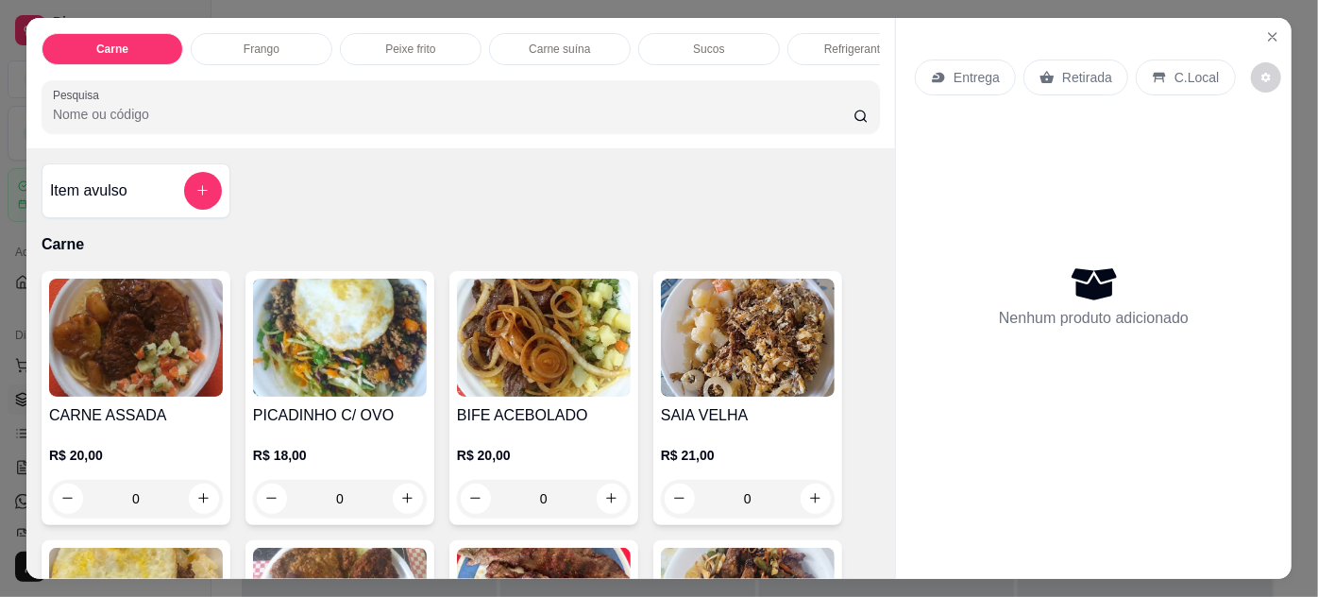
click at [360, 346] on img at bounding box center [340, 337] width 174 height 118
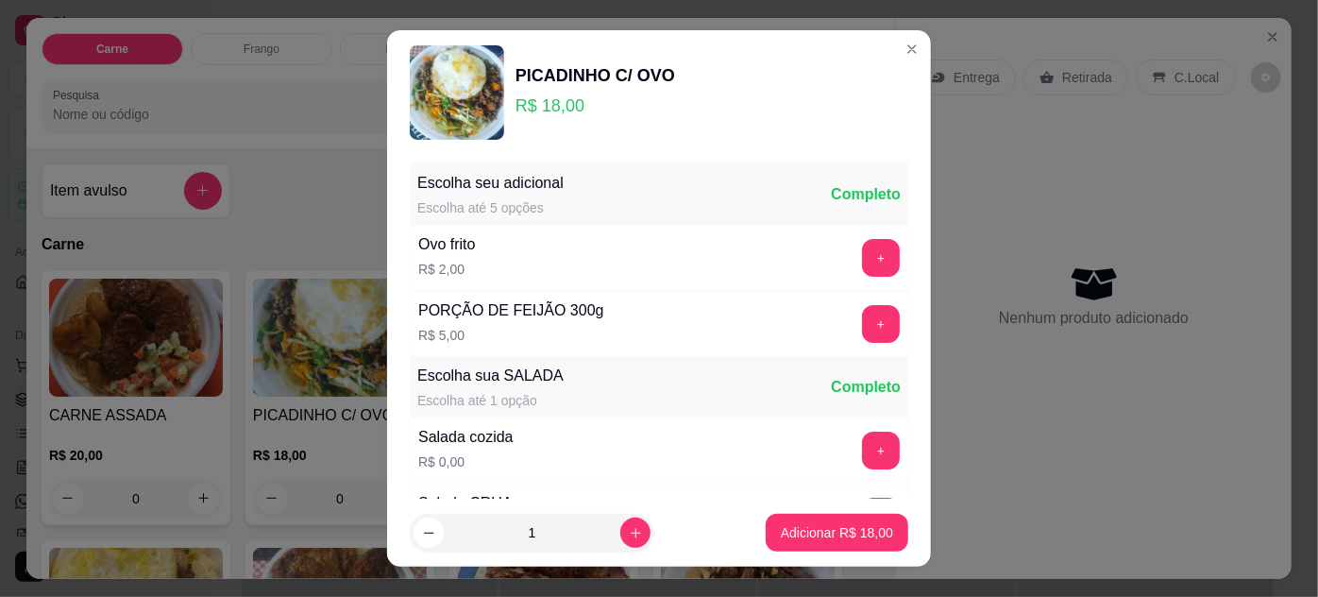
scroll to position [188, 0]
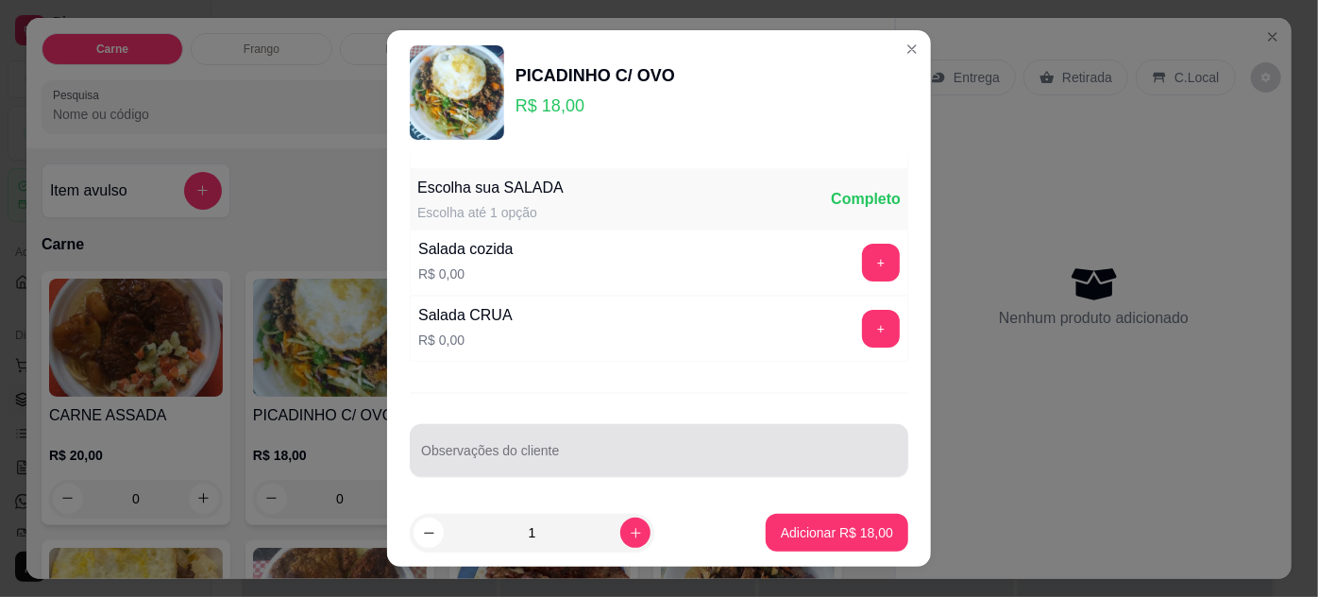
click at [708, 440] on div at bounding box center [659, 450] width 476 height 38
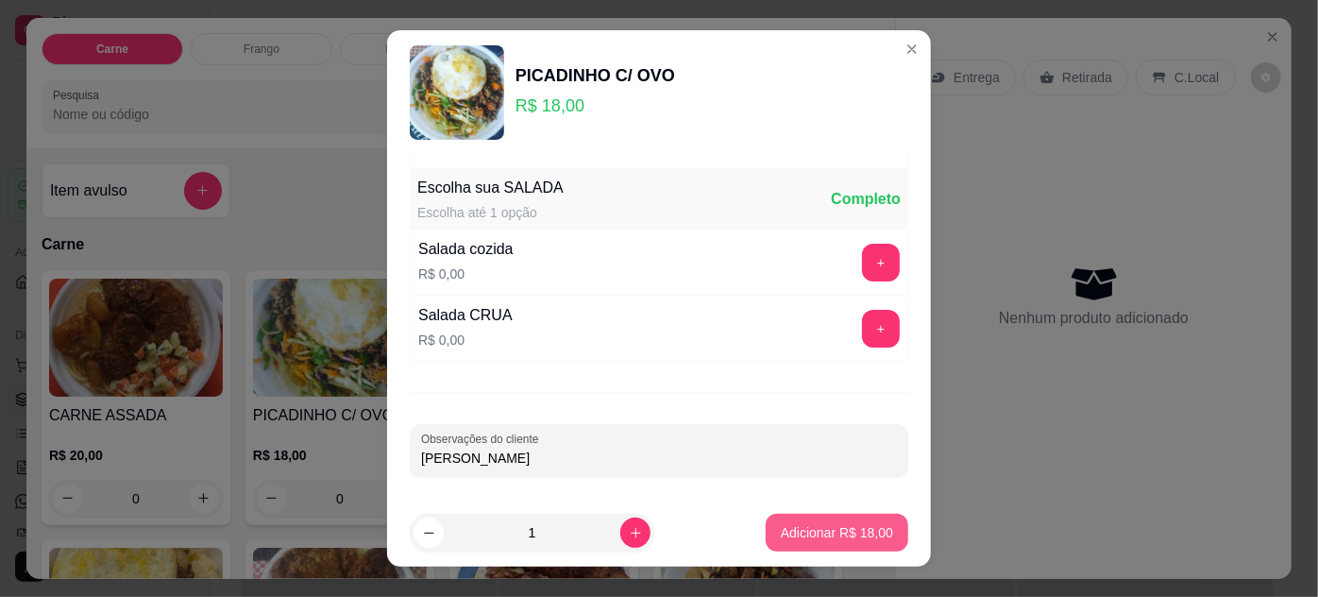
type input "[PERSON_NAME]"
click at [831, 535] on p "Adicionar R$ 18,00" at bounding box center [838, 533] width 110 height 18
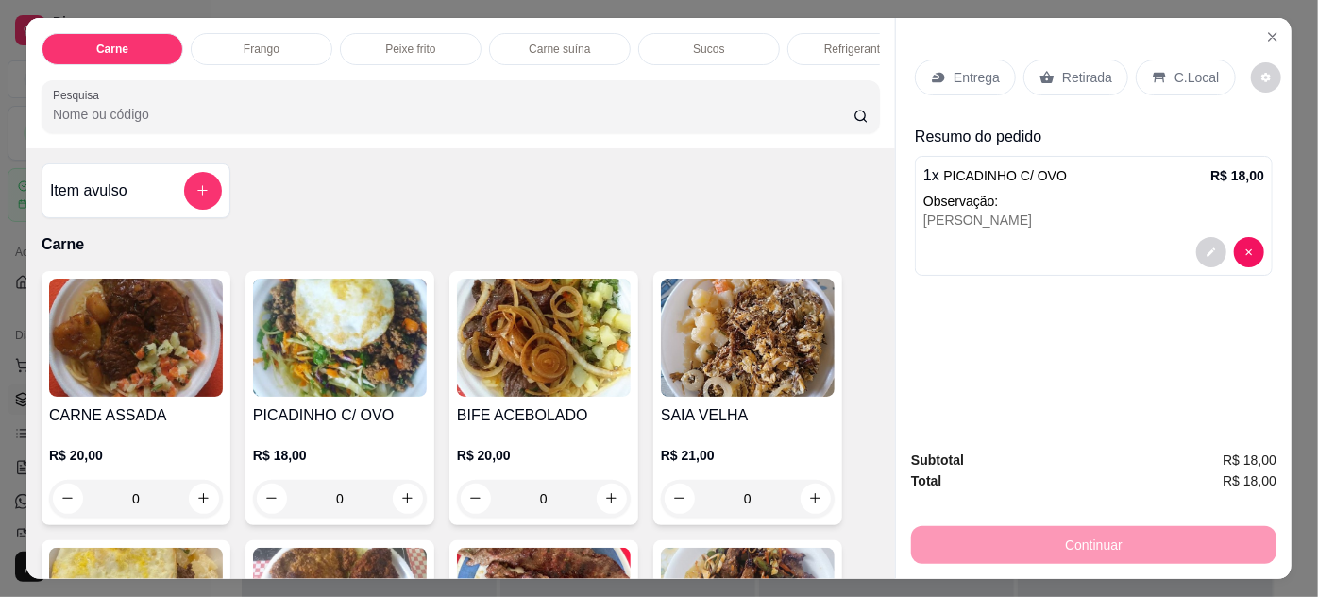
click at [967, 70] on p "Entrega" at bounding box center [976, 77] width 46 height 19
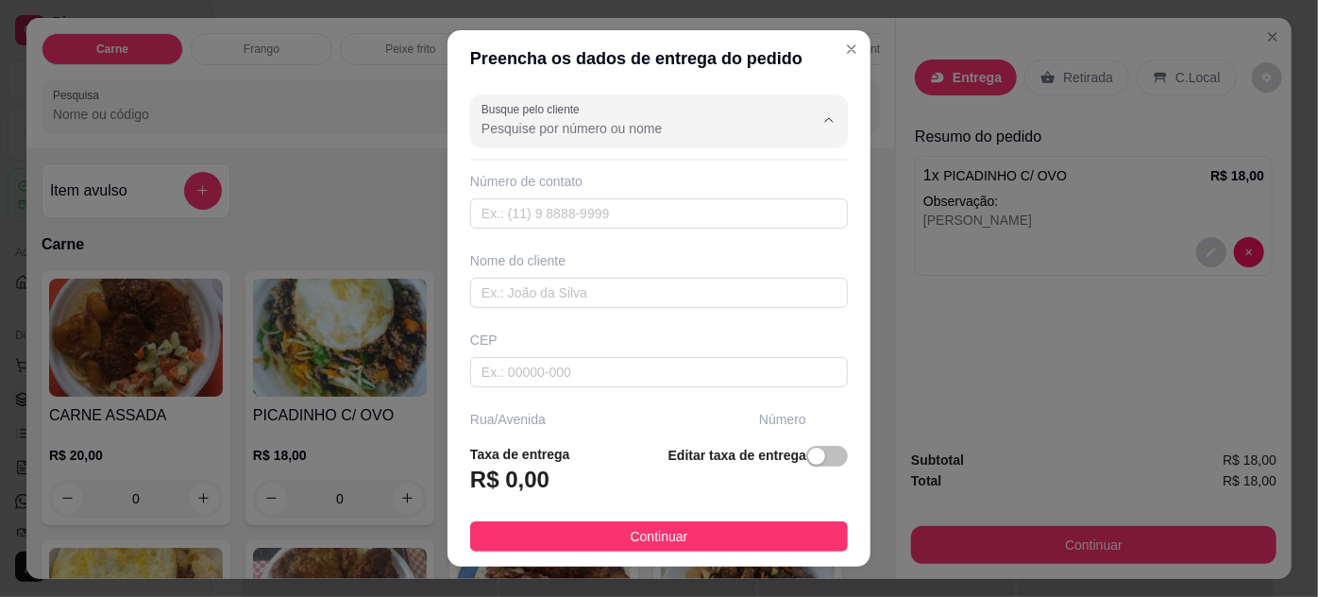
click at [706, 132] on input "Busque pelo cliente" at bounding box center [632, 128] width 302 height 19
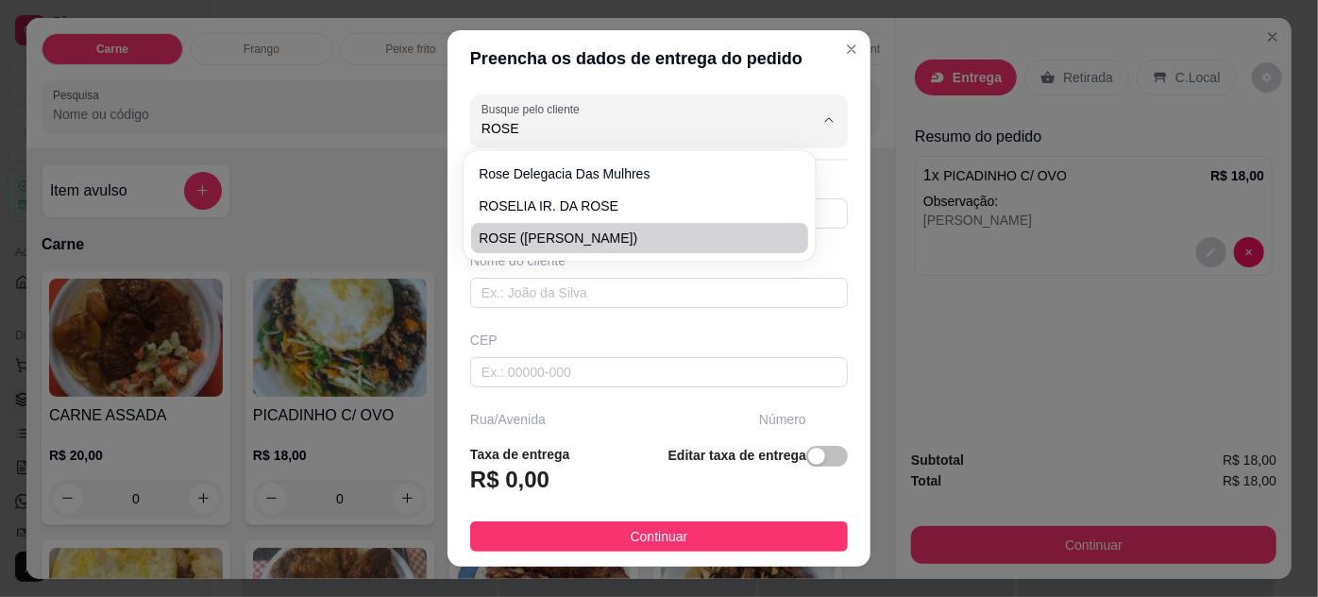
click at [609, 233] on span "ROSE ([PERSON_NAME])" at bounding box center [630, 237] width 302 height 19
type input "ROSE ([PERSON_NAME])"
type input "91988612289"
type input "ROSE ([PERSON_NAME])"
type input "66113055"
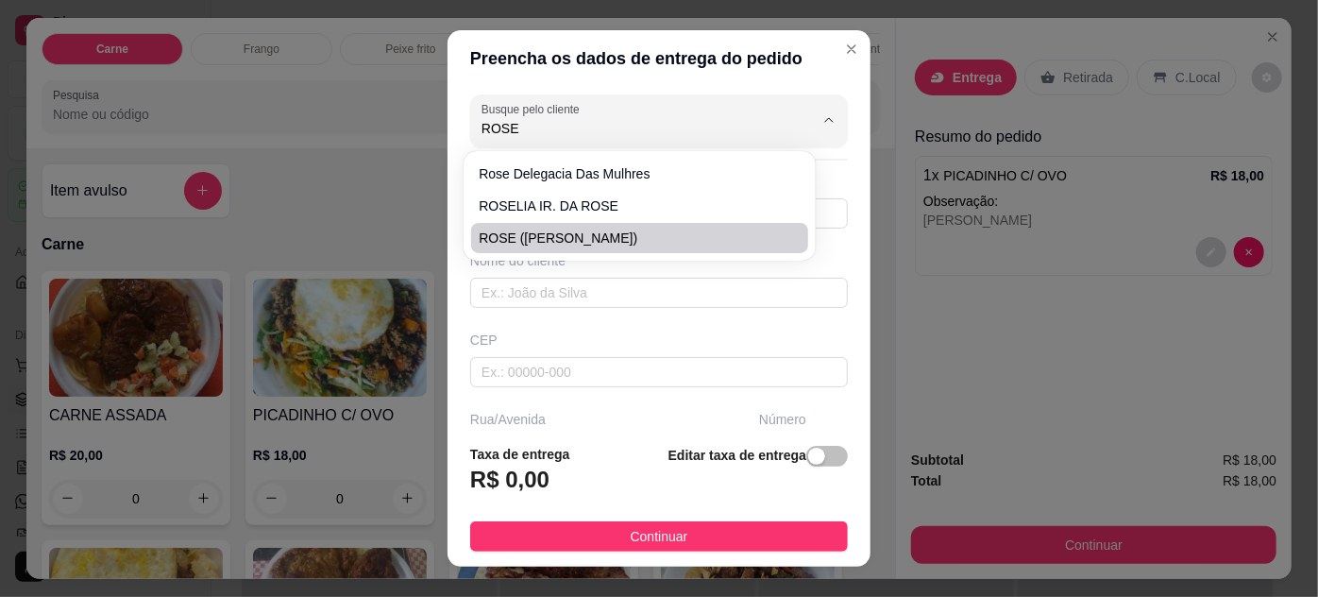
type input "TRAVESSA [PERSON_NAME]"
type input "66"
type input "ENTRE: [PERSON_NAME] E PROFESSOR [PERSON_NAME]"
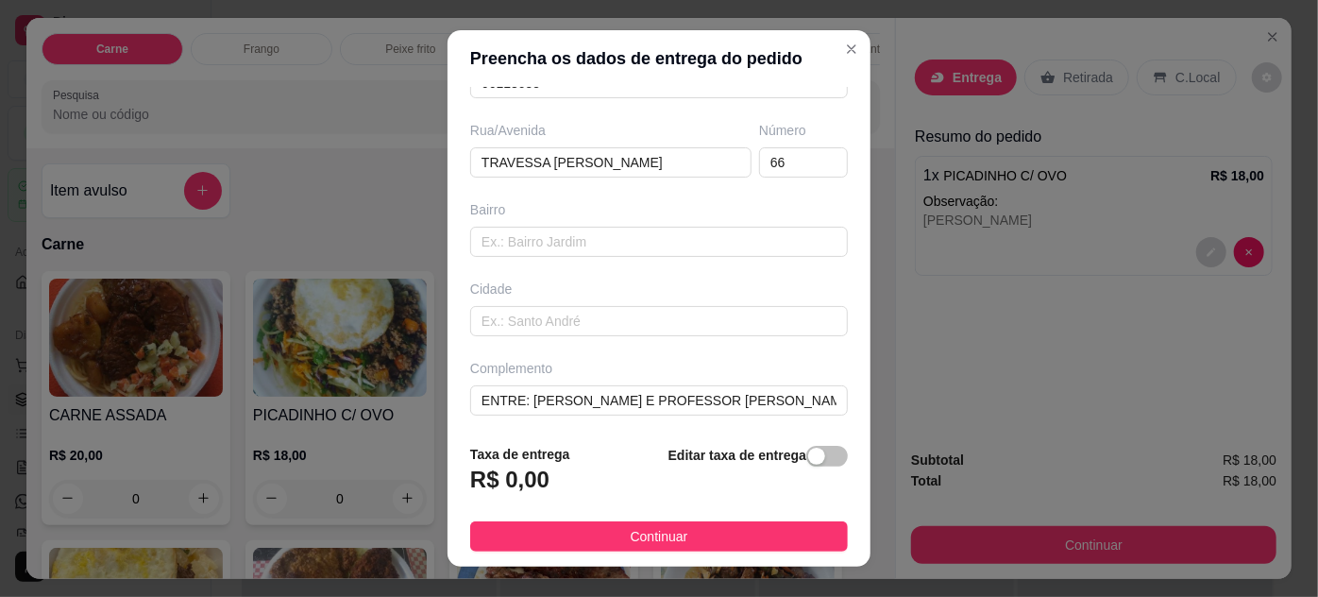
scroll to position [30, 0]
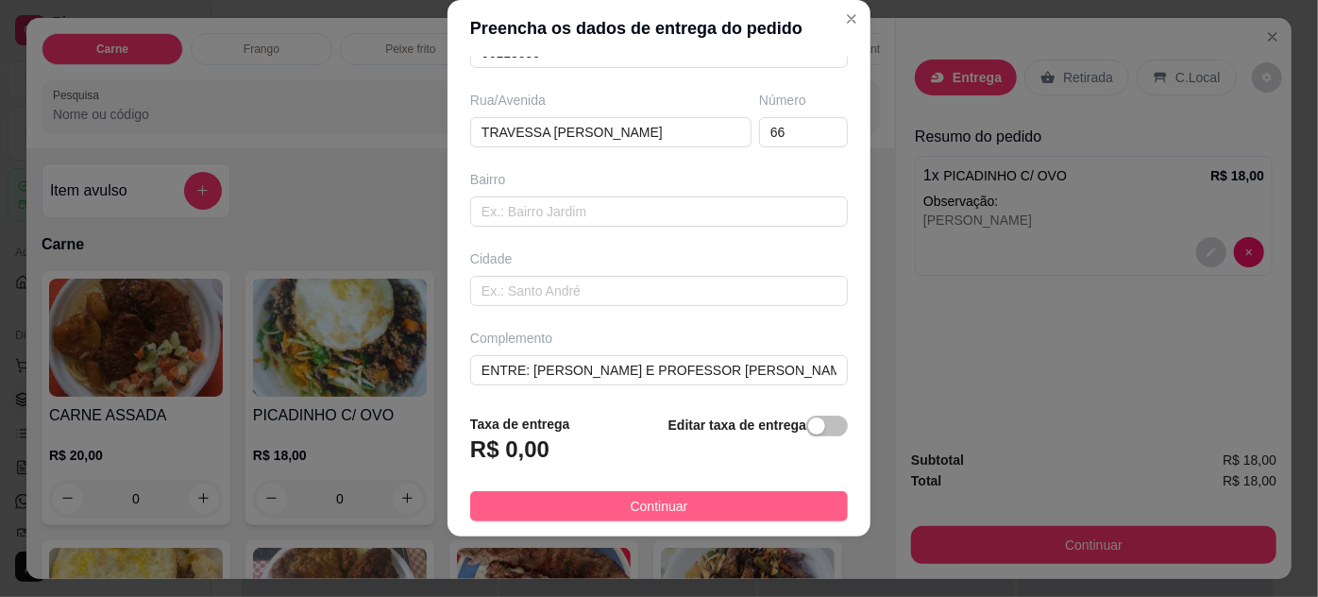
type input "ROSE ([PERSON_NAME])"
click at [776, 510] on button "Continuar" at bounding box center [659, 506] width 378 height 30
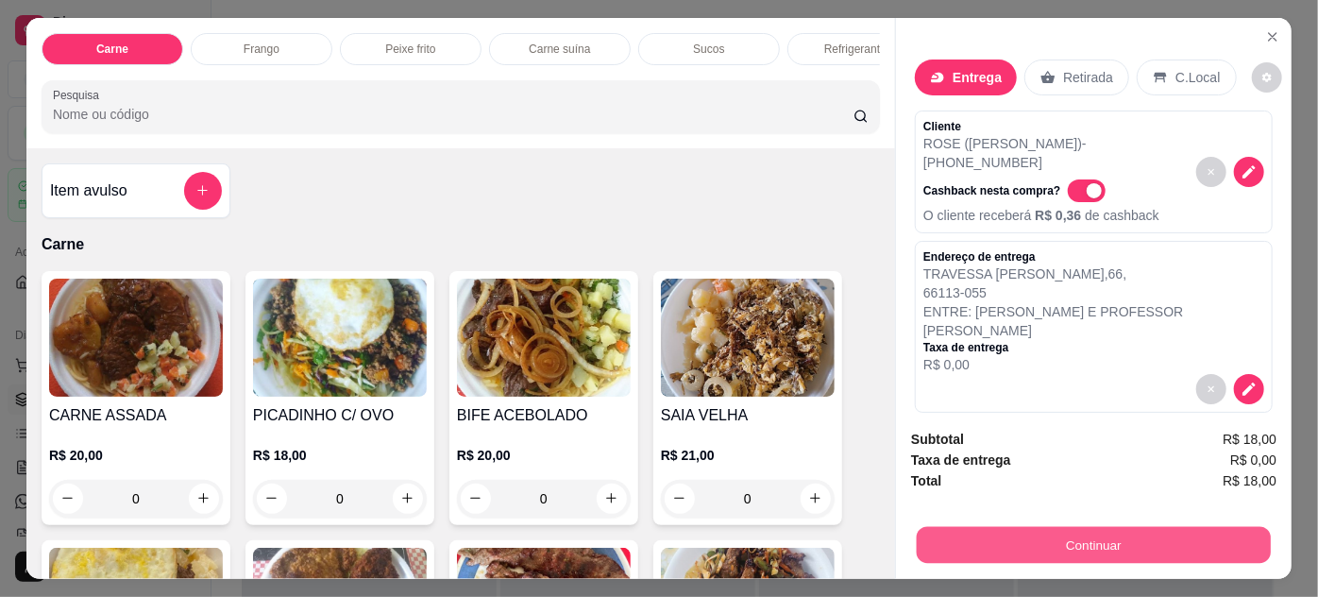
click at [1009, 543] on button "Continuar" at bounding box center [1094, 545] width 354 height 37
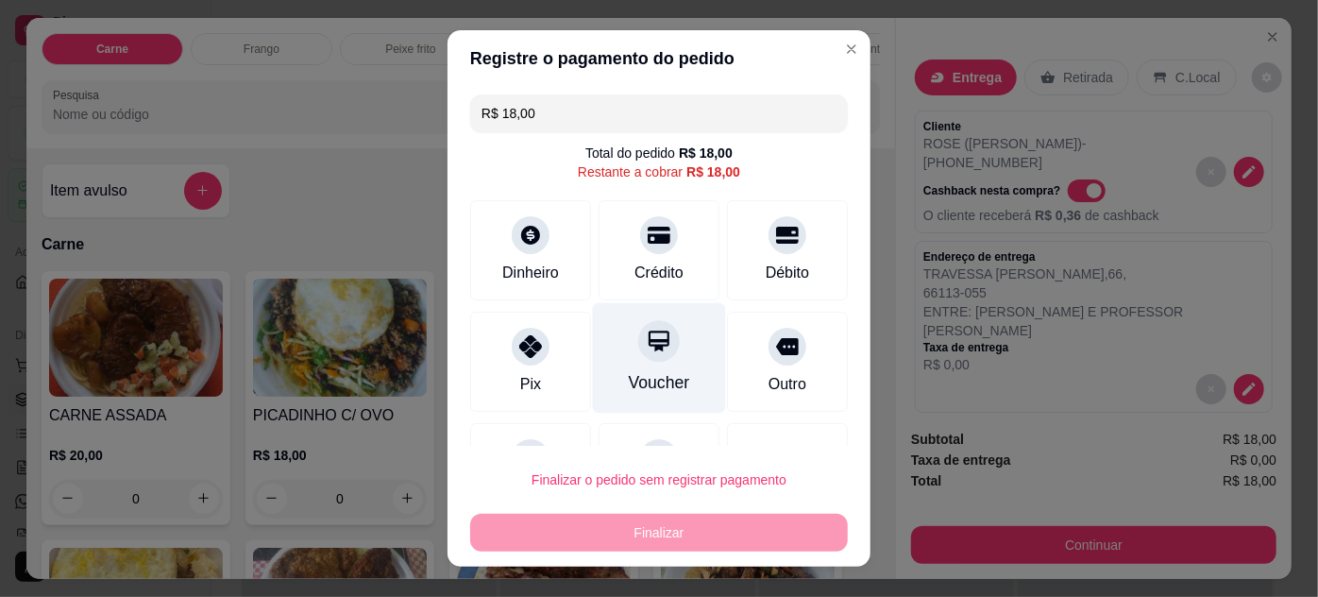
scroll to position [82, 0]
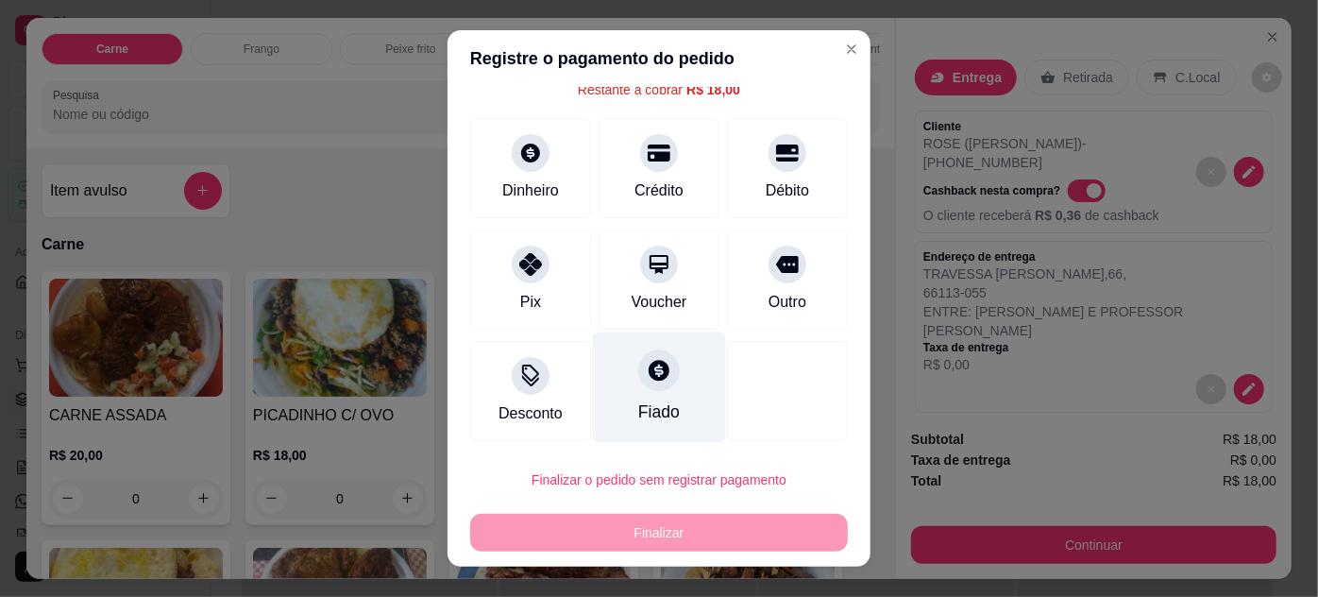
click at [639, 406] on div "Fiado" at bounding box center [659, 411] width 42 height 25
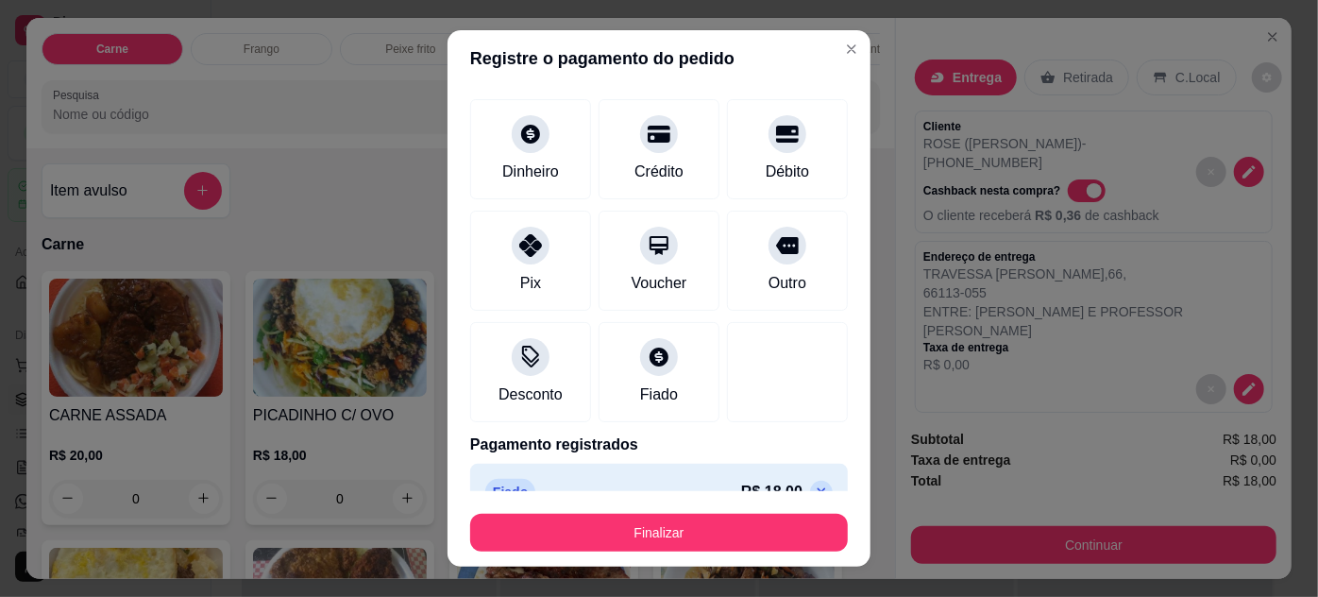
scroll to position [115, 0]
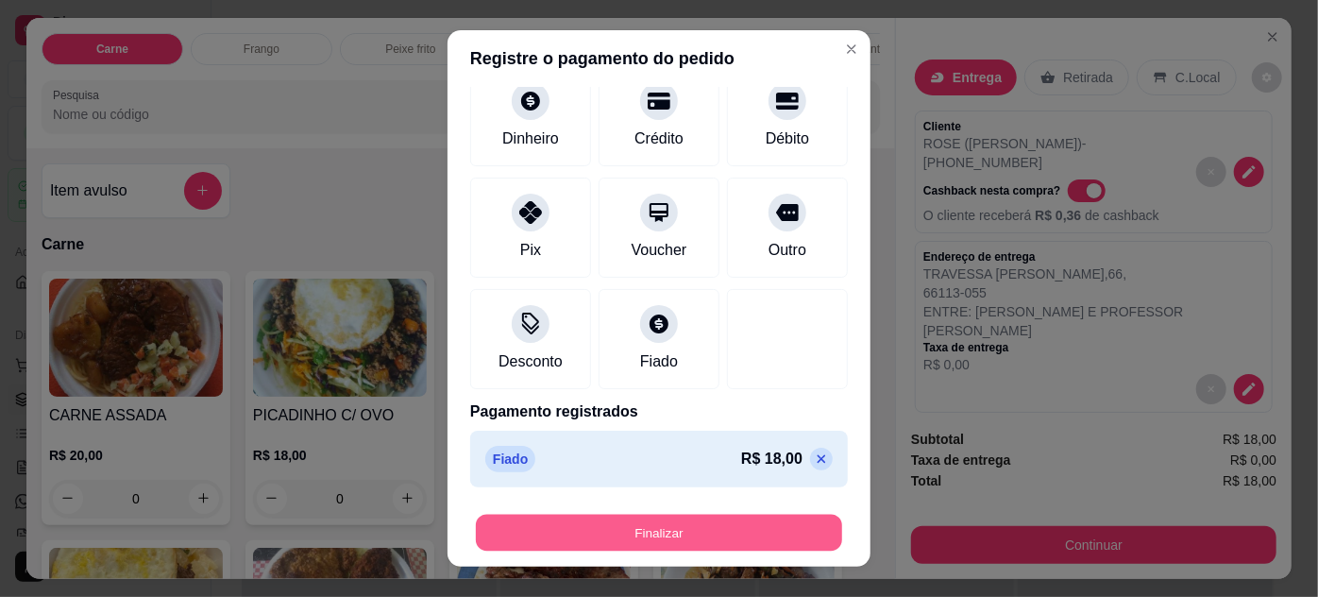
click at [712, 532] on button "Finalizar" at bounding box center [659, 532] width 366 height 37
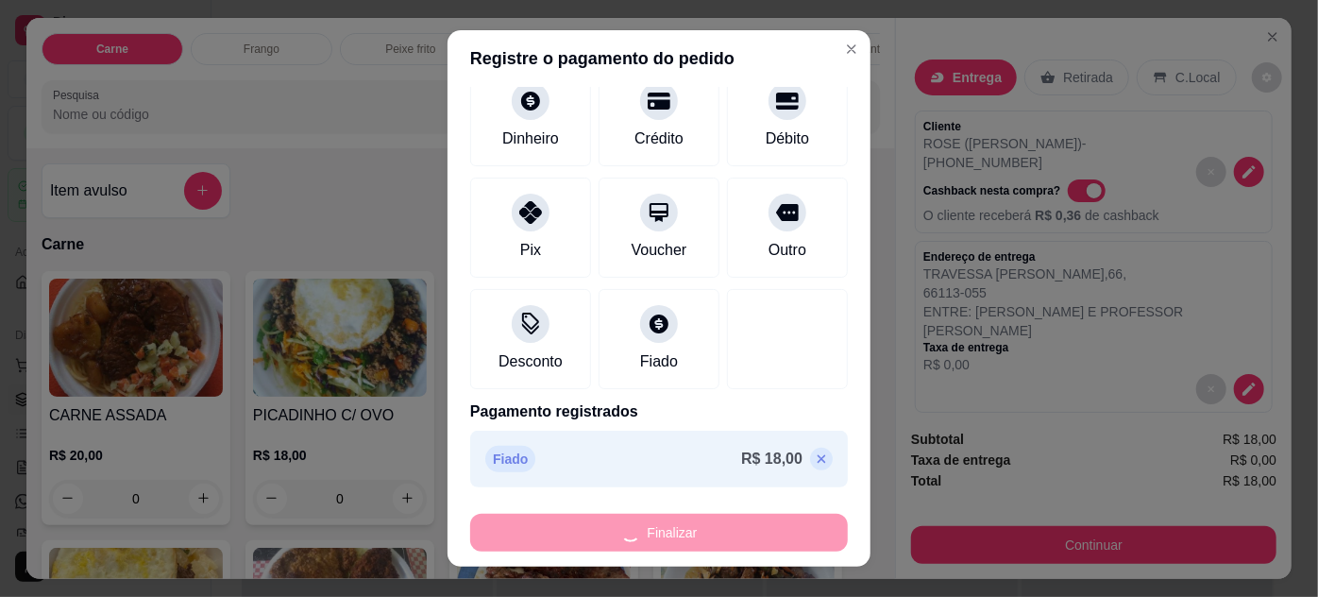
type input "-R$ 18,00"
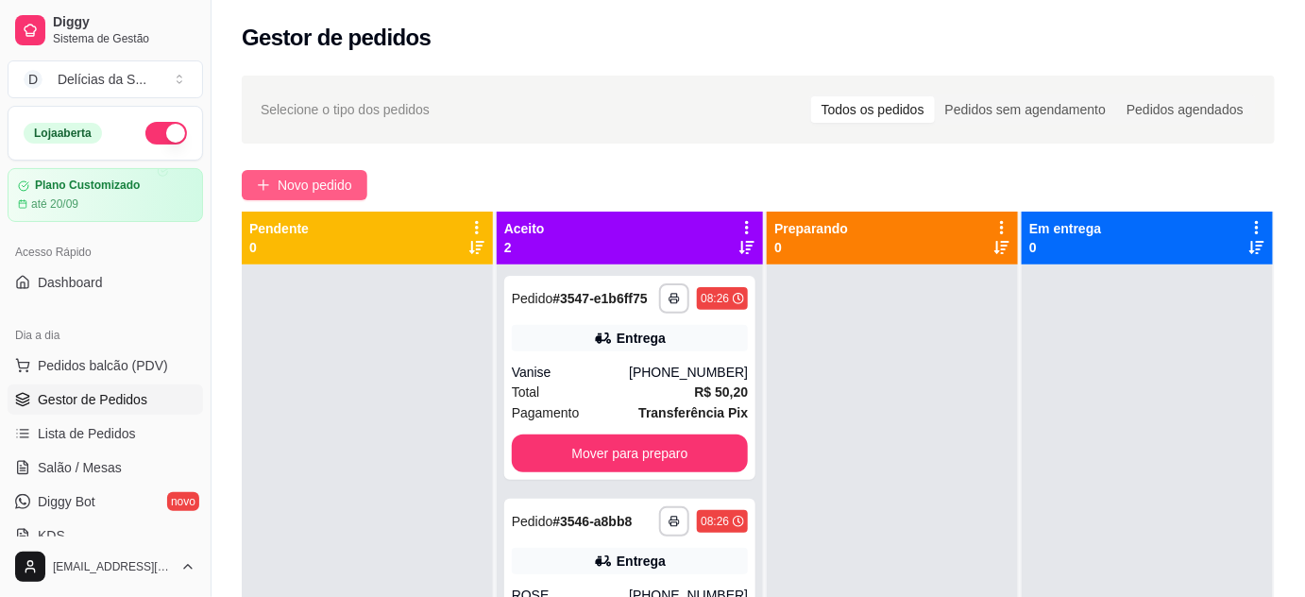
click at [314, 174] on button "Novo pedido" at bounding box center [305, 185] width 126 height 30
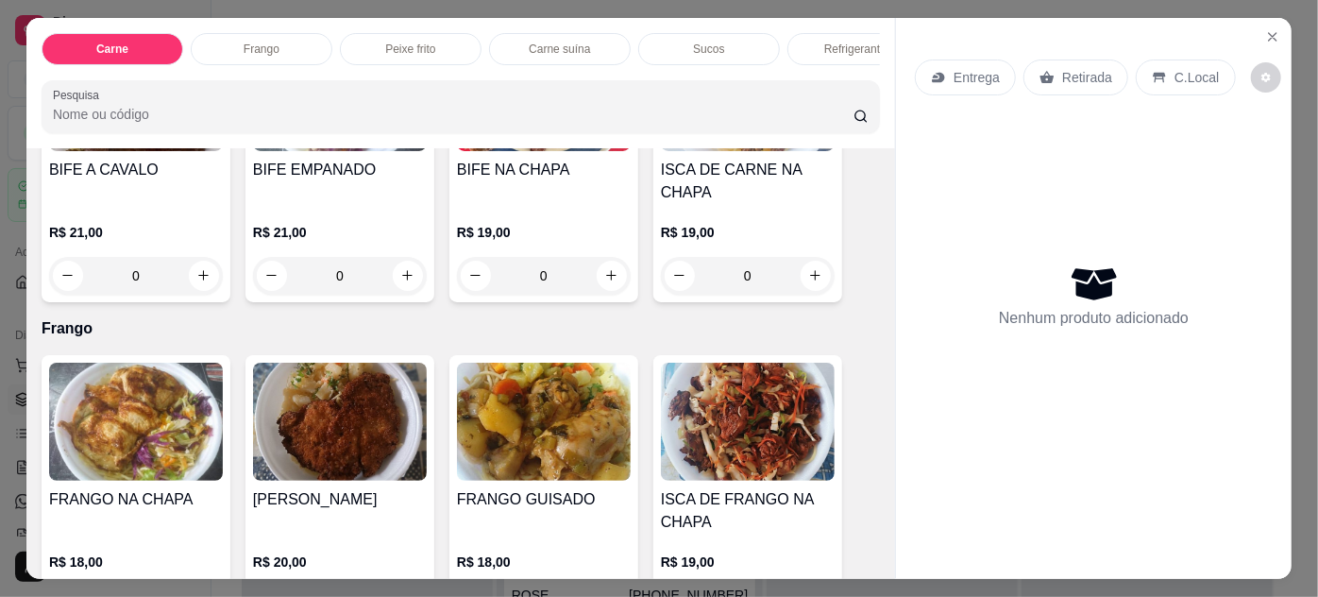
scroll to position [858, 0]
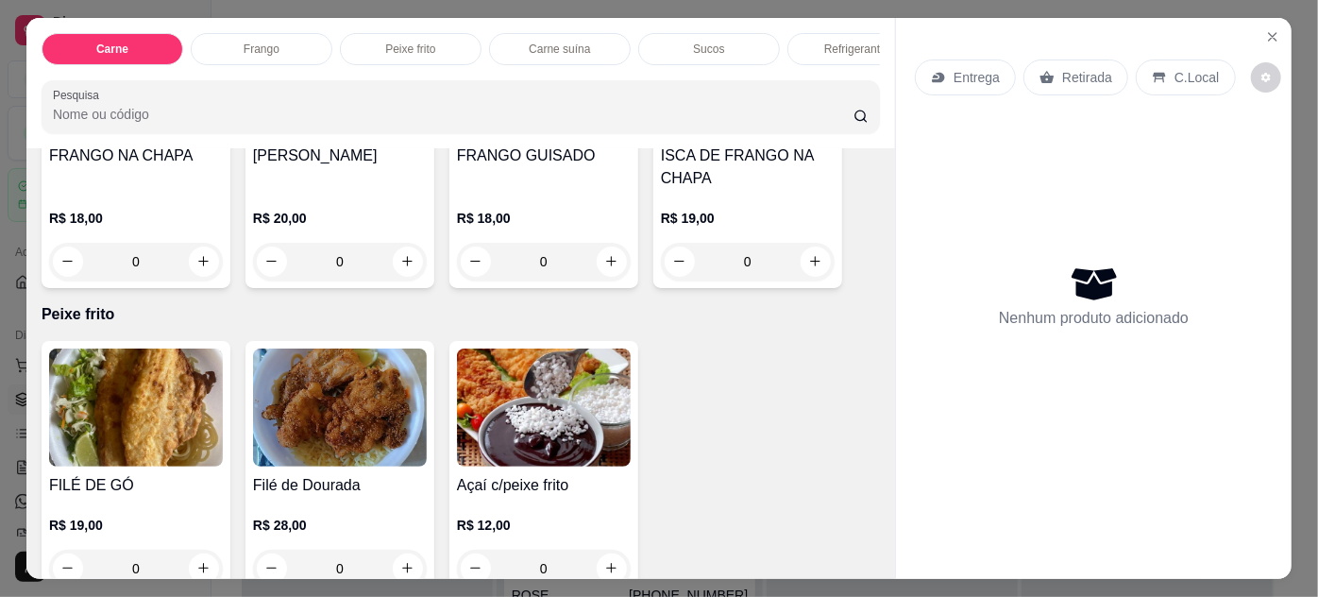
click at [326, 396] on img at bounding box center [340, 407] width 174 height 118
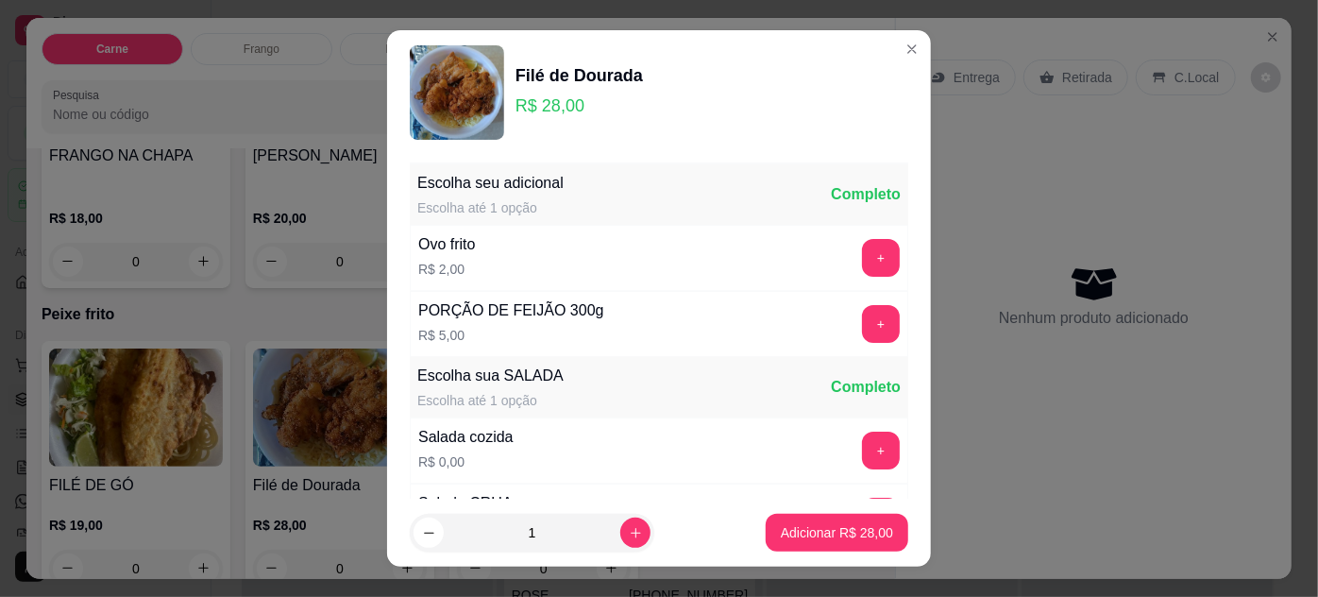
scroll to position [188, 0]
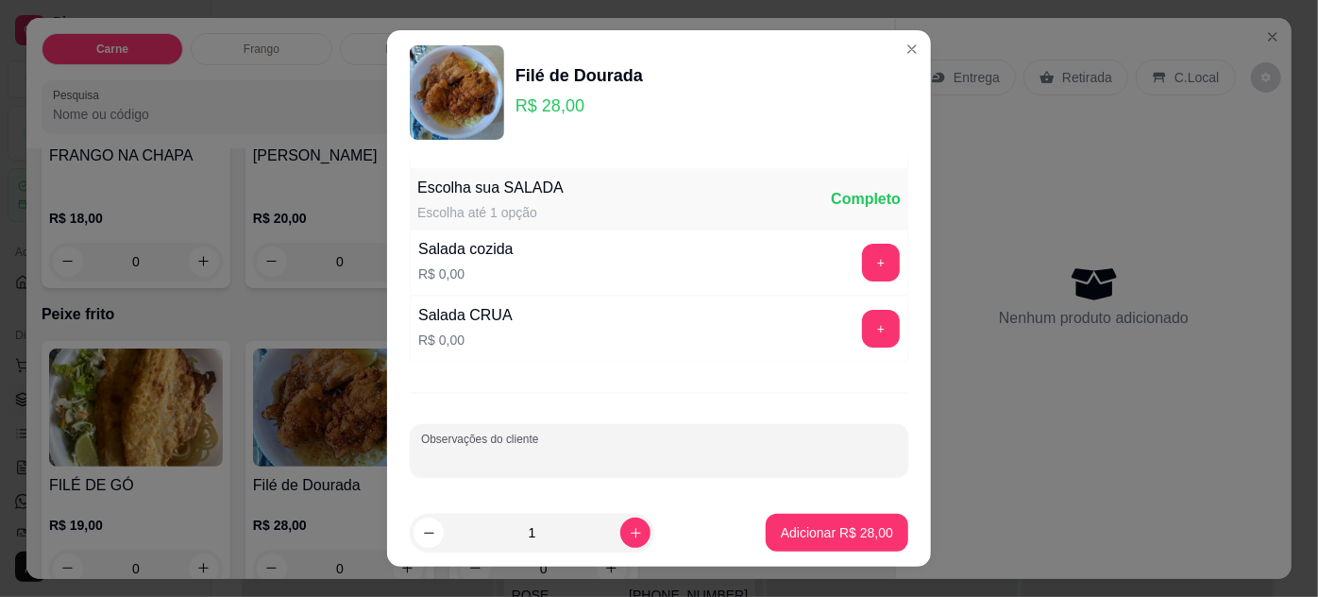
click at [514, 448] on input "Observações do cliente" at bounding box center [659, 457] width 476 height 19
type input "SEM MACARRÃO - POUCO ARROZ"
click at [863, 317] on button "+" at bounding box center [881, 328] width 37 height 37
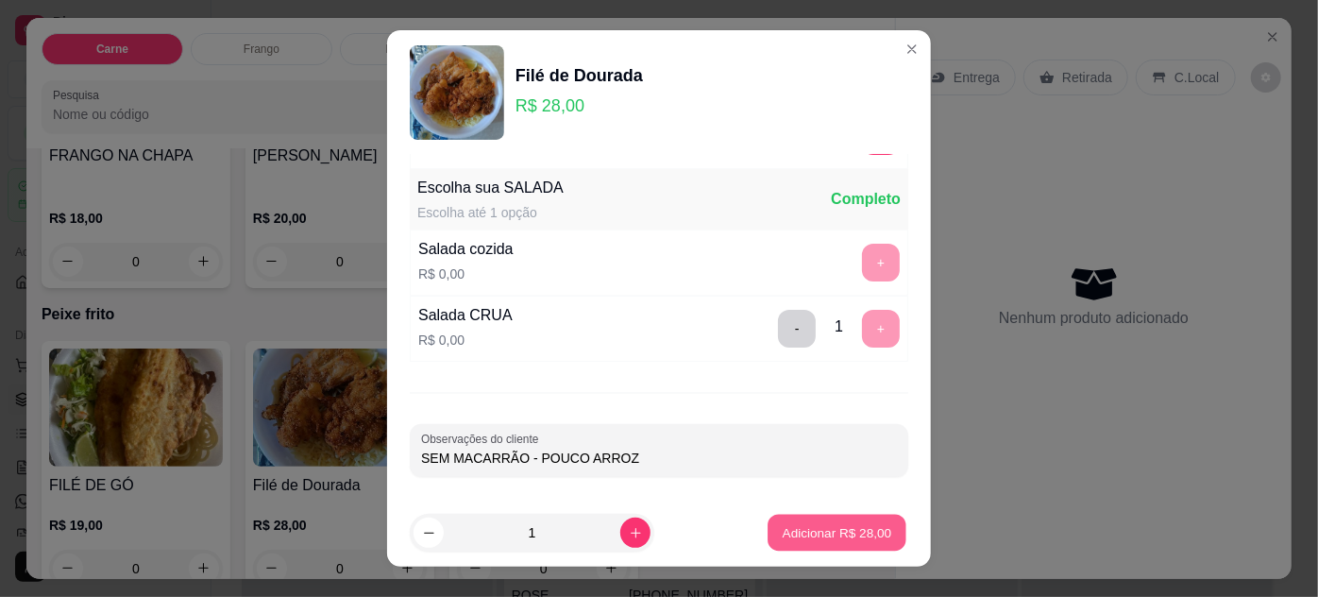
click at [825, 535] on p "Adicionar R$ 28,00" at bounding box center [838, 533] width 110 height 18
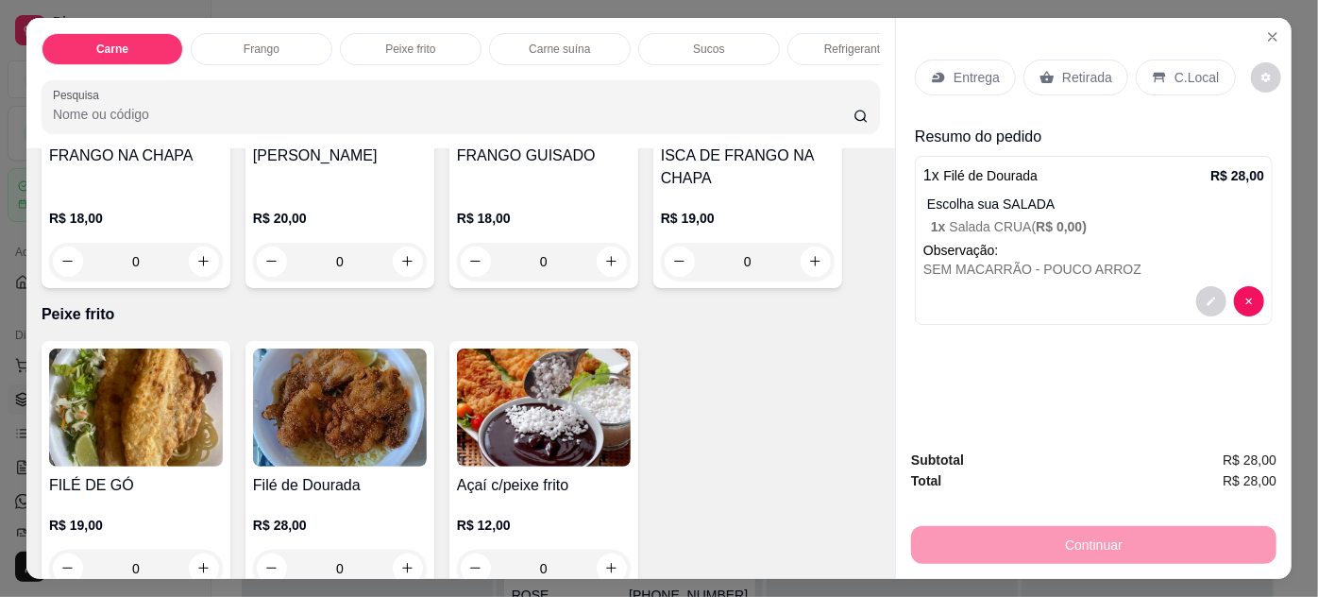
click at [940, 78] on div "Entrega" at bounding box center [965, 77] width 101 height 36
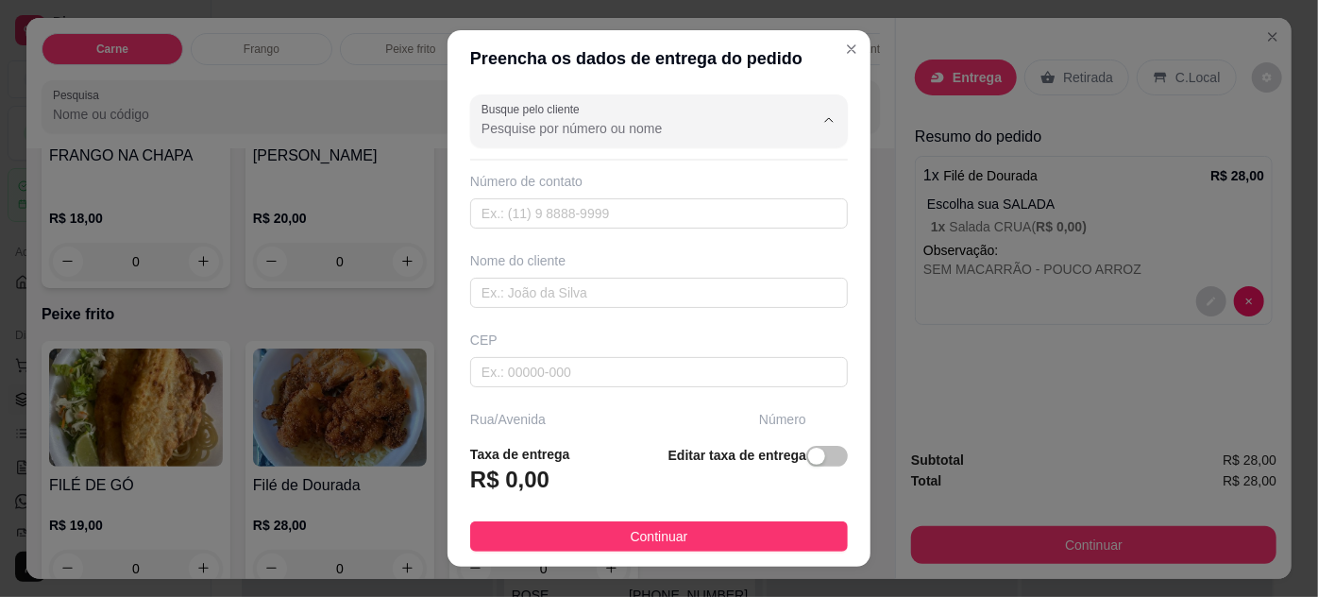
click at [713, 123] on input "Busque pelo cliente" at bounding box center [632, 128] width 302 height 19
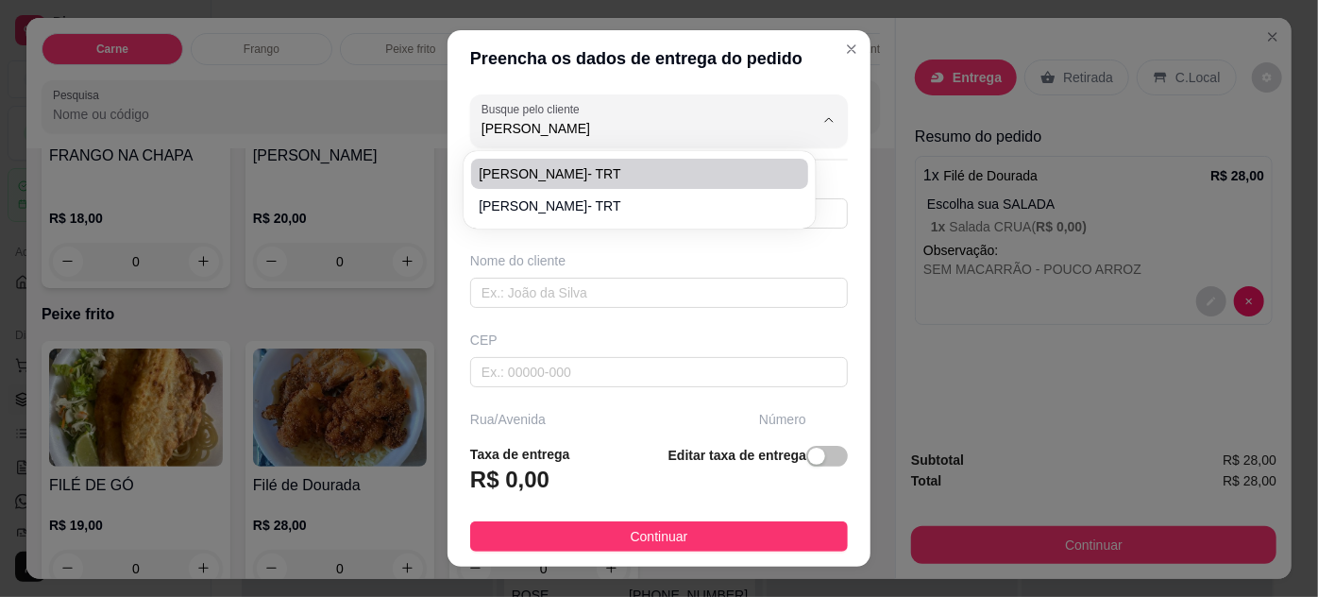
click at [623, 164] on span "[PERSON_NAME]- TRT" at bounding box center [630, 173] width 302 height 19
type input "[PERSON_NAME]- TRT"
type input "61981928912"
type input "[PERSON_NAME]- TRT"
type input "66050100"
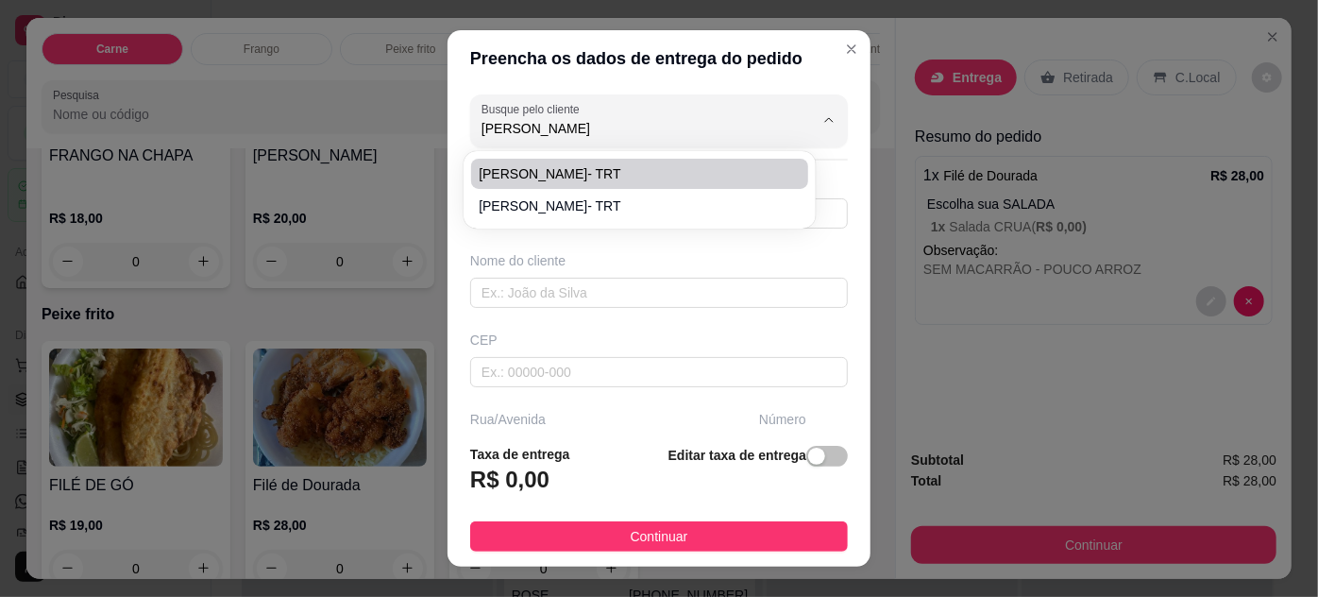
type input "Travessa [PERSON_NAME]"
type input "746"
type input "Umarizal"
type input "[GEOGRAPHIC_DATA]"
type input "TRT8"
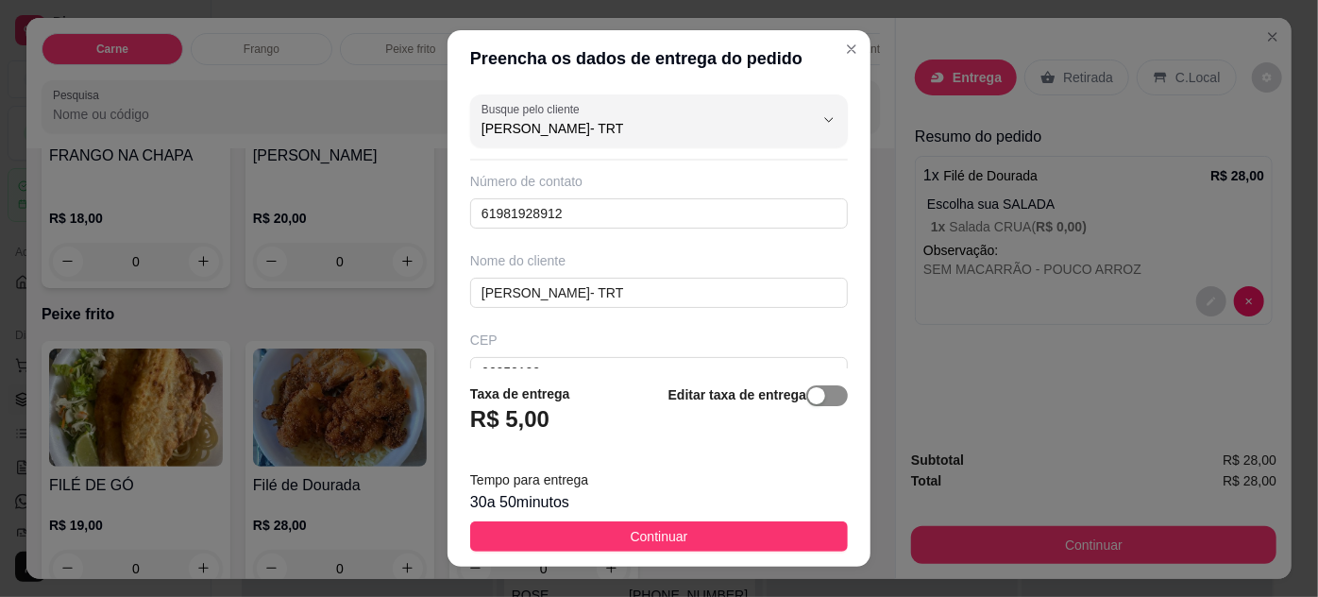
type input "[PERSON_NAME]- TRT"
click at [809, 396] on span "button" at bounding box center [827, 395] width 42 height 21
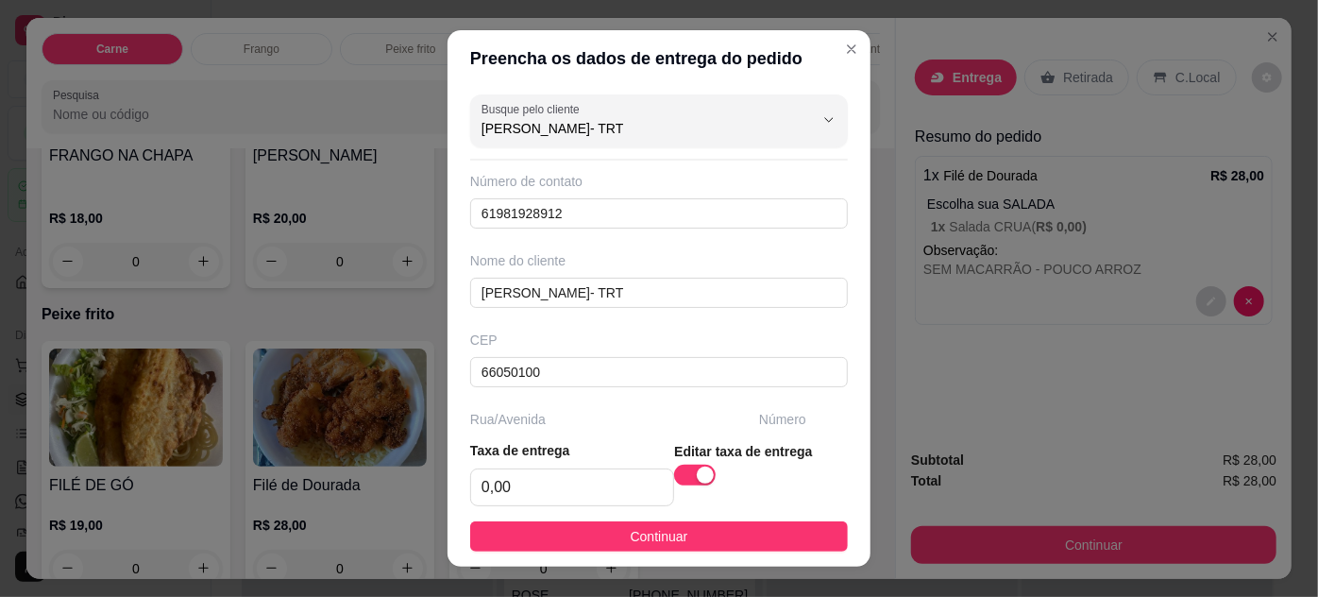
click at [767, 543] on button "Continuar" at bounding box center [659, 536] width 378 height 30
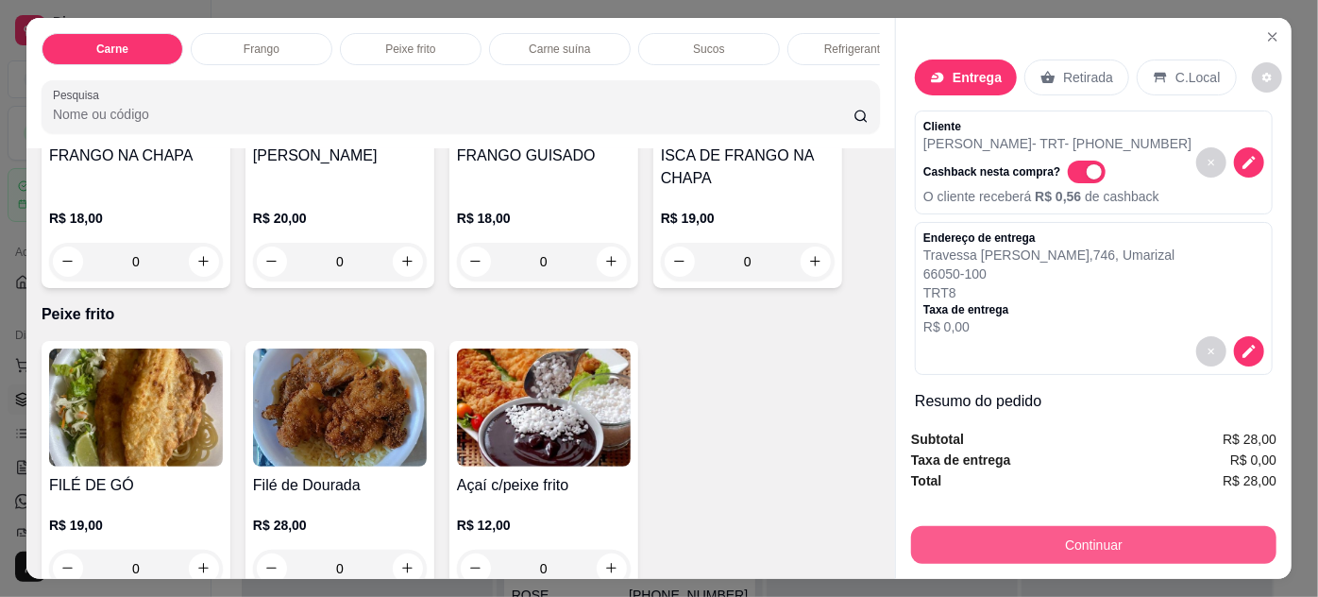
click at [976, 538] on button "Continuar" at bounding box center [1093, 545] width 365 height 38
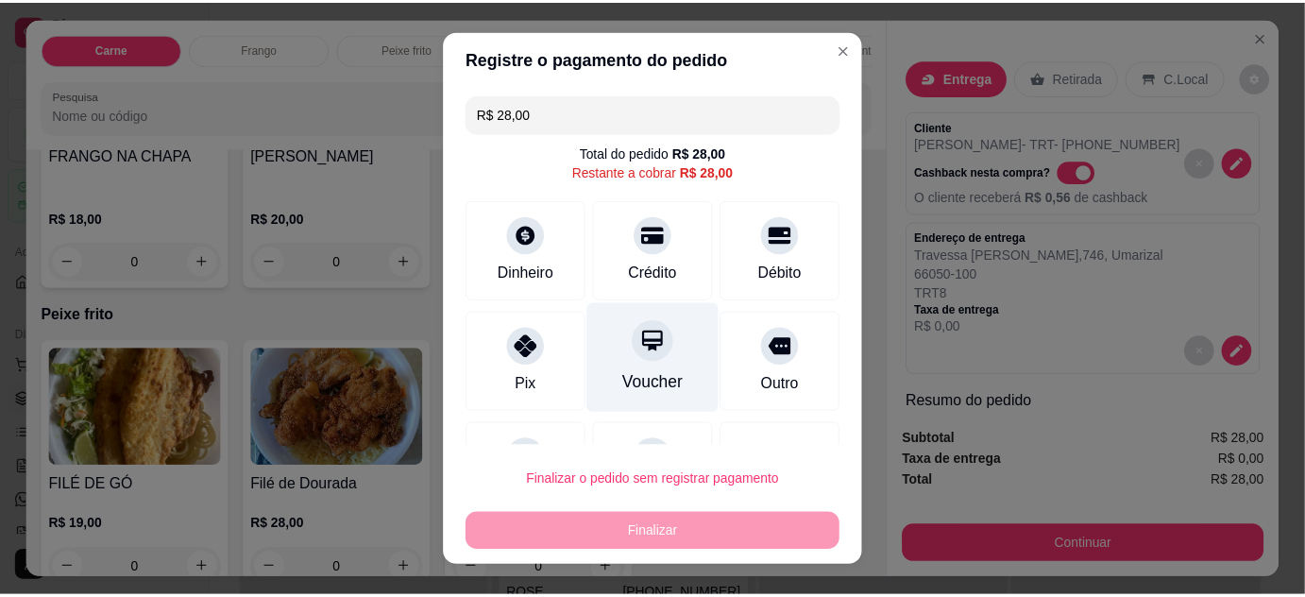
scroll to position [82, 0]
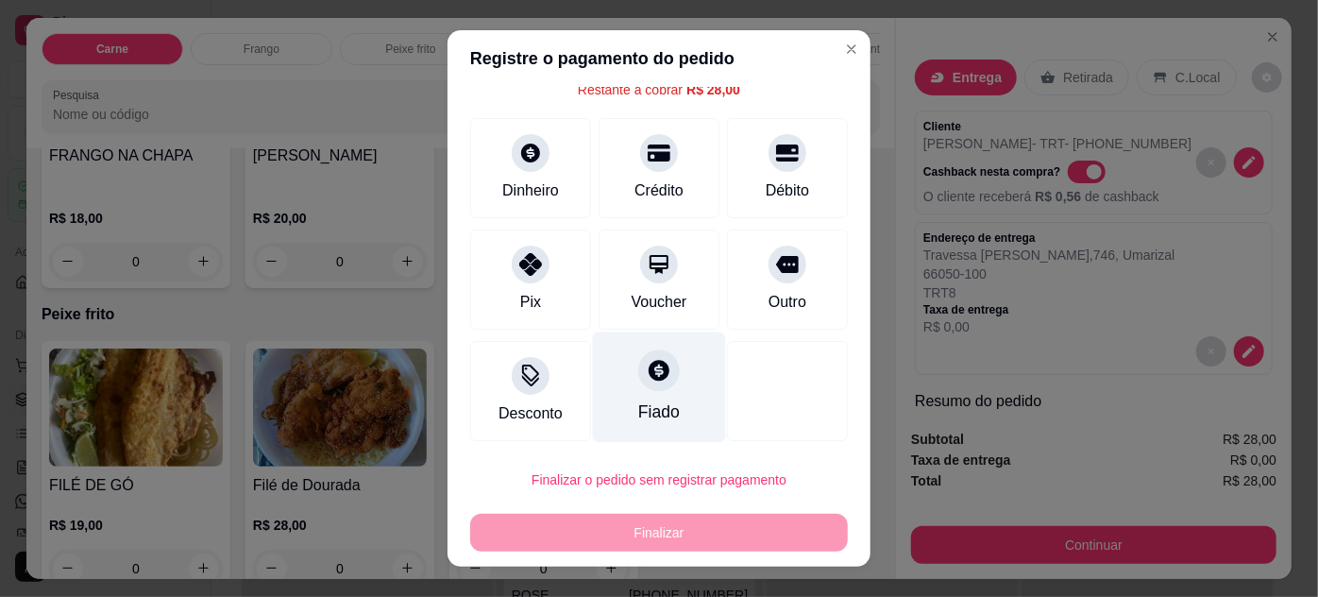
click at [641, 382] on div at bounding box center [659, 370] width 42 height 42
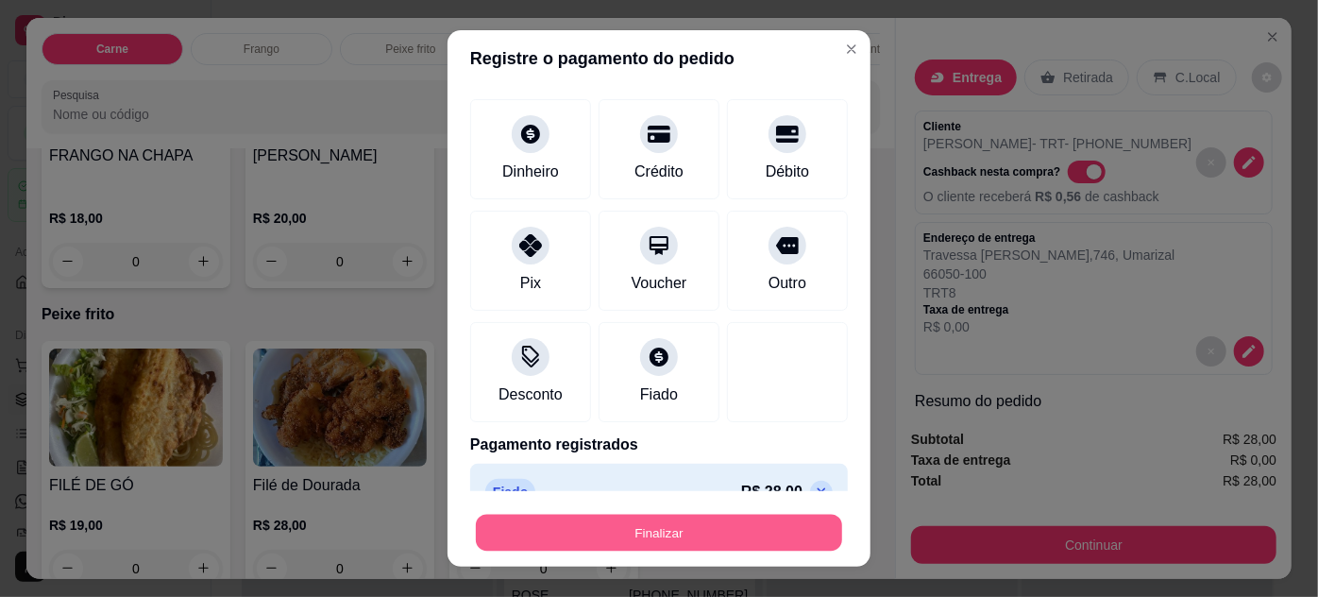
click at [717, 540] on button "Finalizar" at bounding box center [659, 532] width 366 height 37
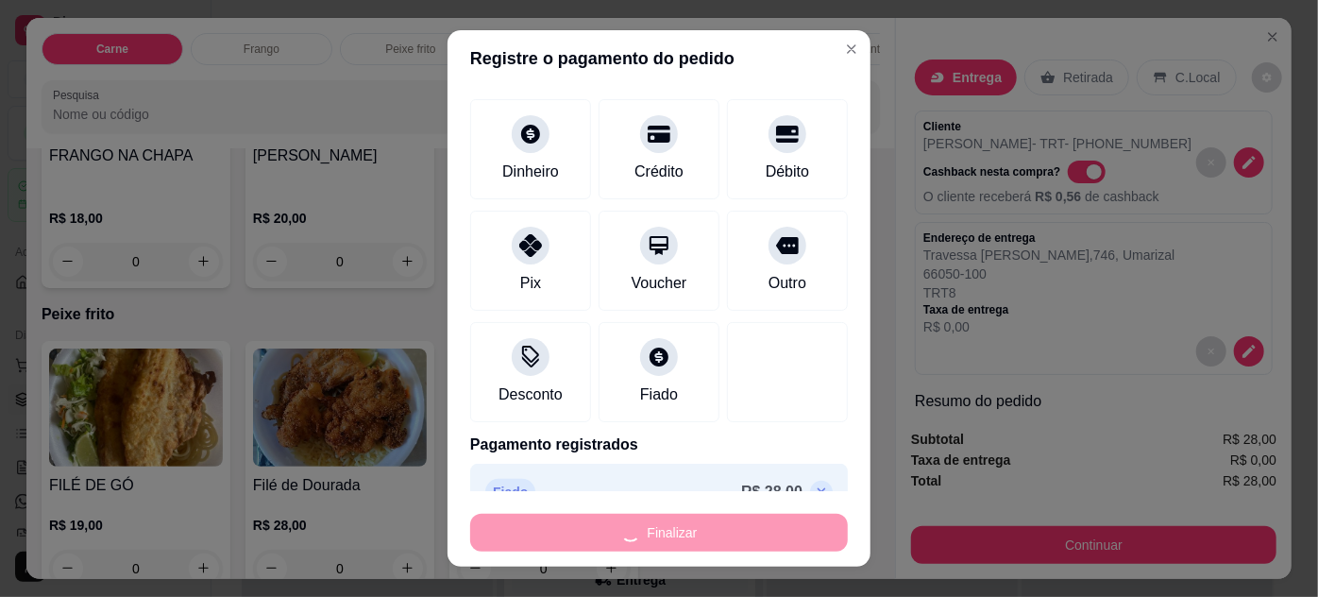
type input "-R$ 28,00"
